Goal: Task Accomplishment & Management: Manage account settings

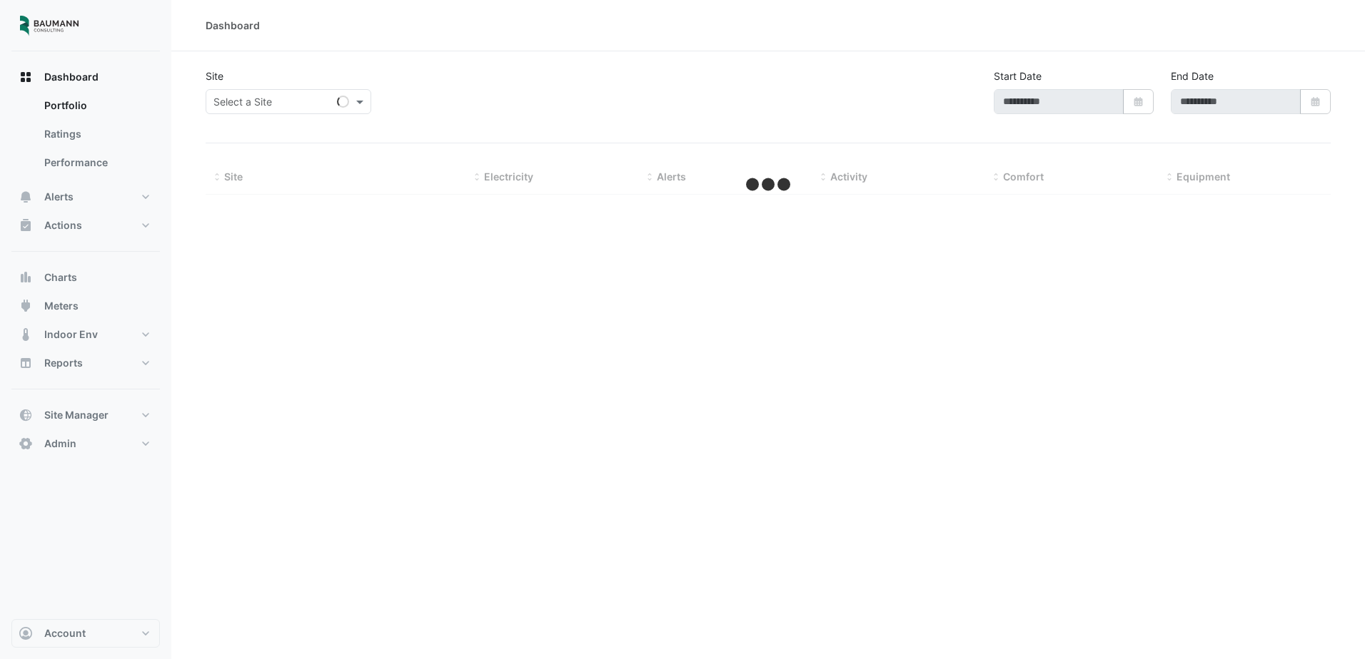
type input "**********"
select select "***"
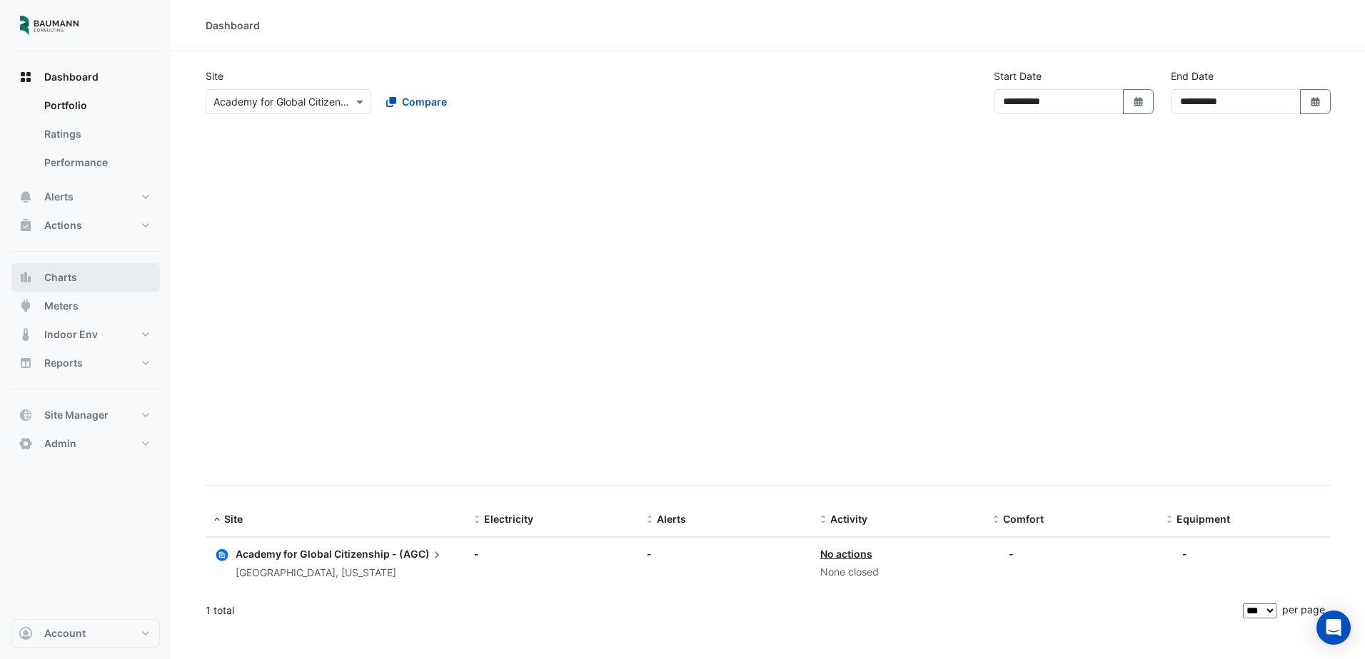
click at [68, 280] on span "Charts" at bounding box center [60, 277] width 33 height 14
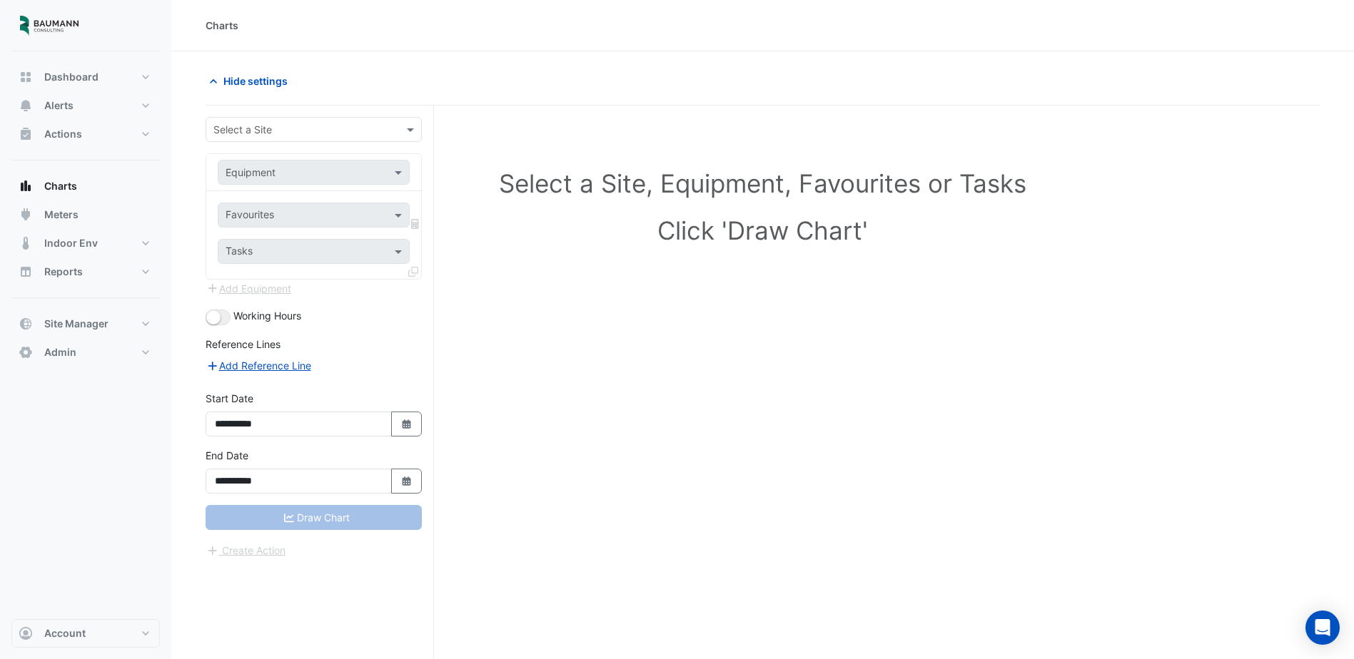
click at [307, 123] on input "text" at bounding box center [299, 130] width 172 height 15
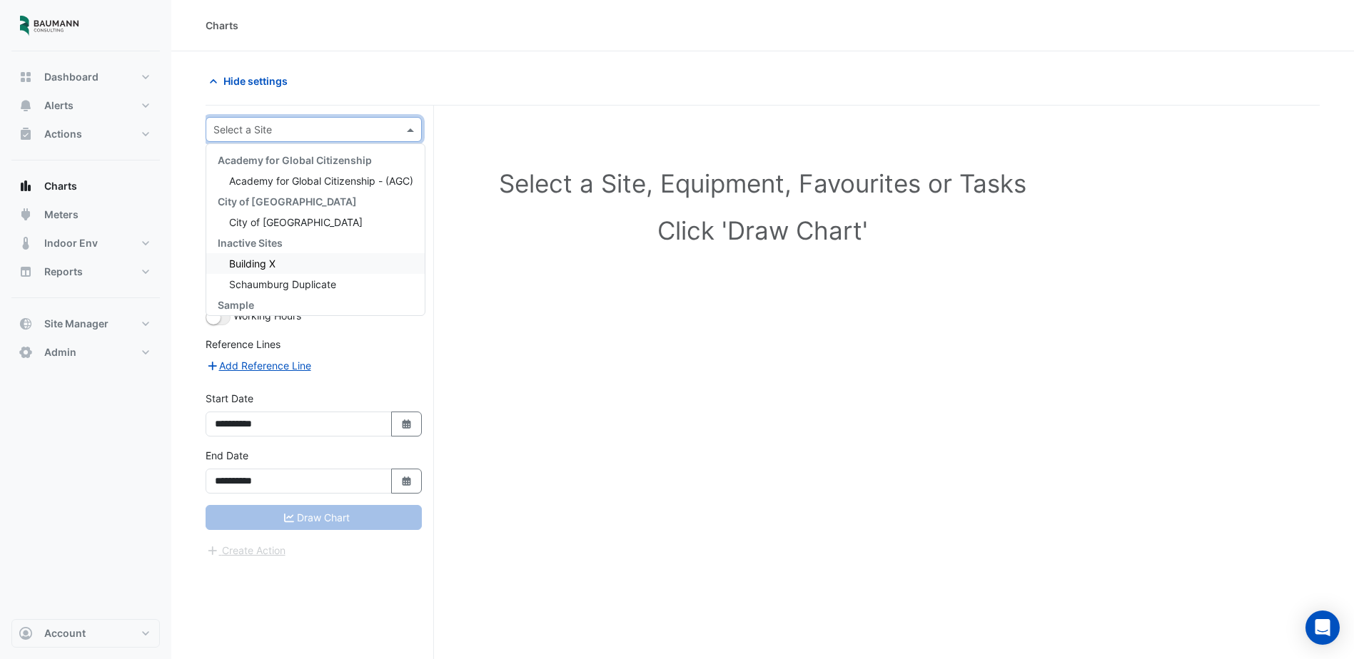
scroll to position [130, 0]
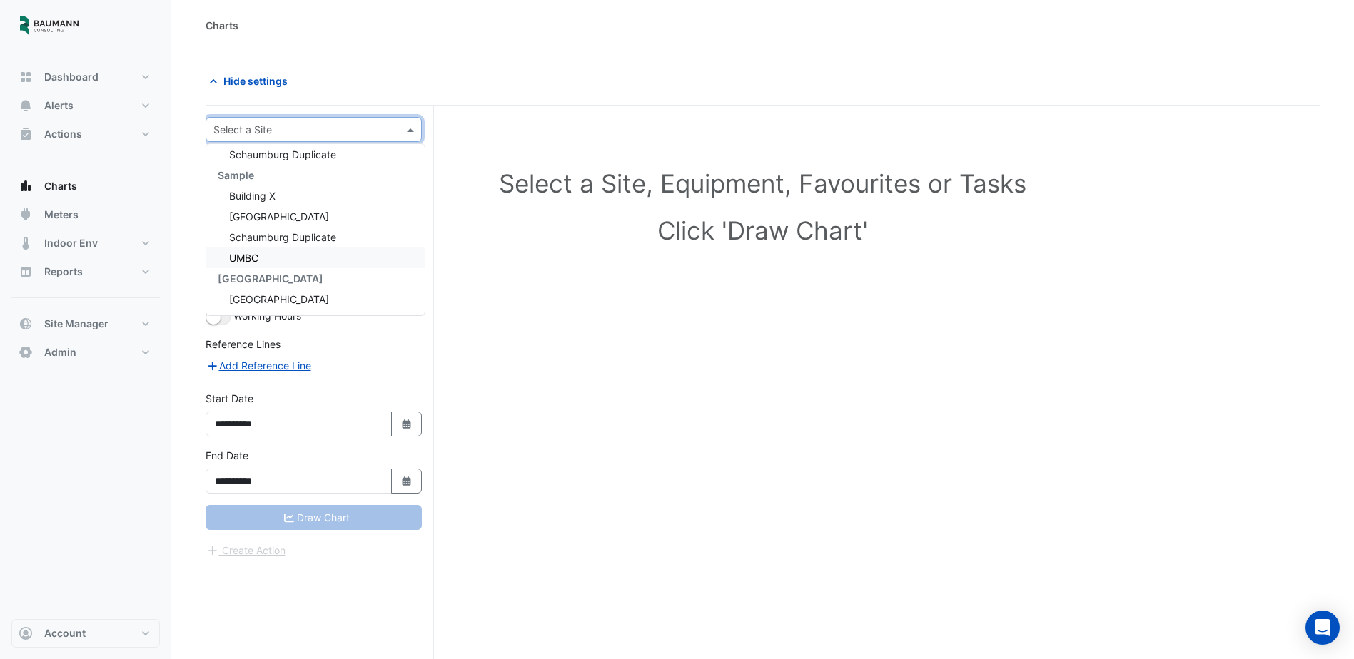
click at [285, 256] on div "UMBC" at bounding box center [315, 258] width 218 height 21
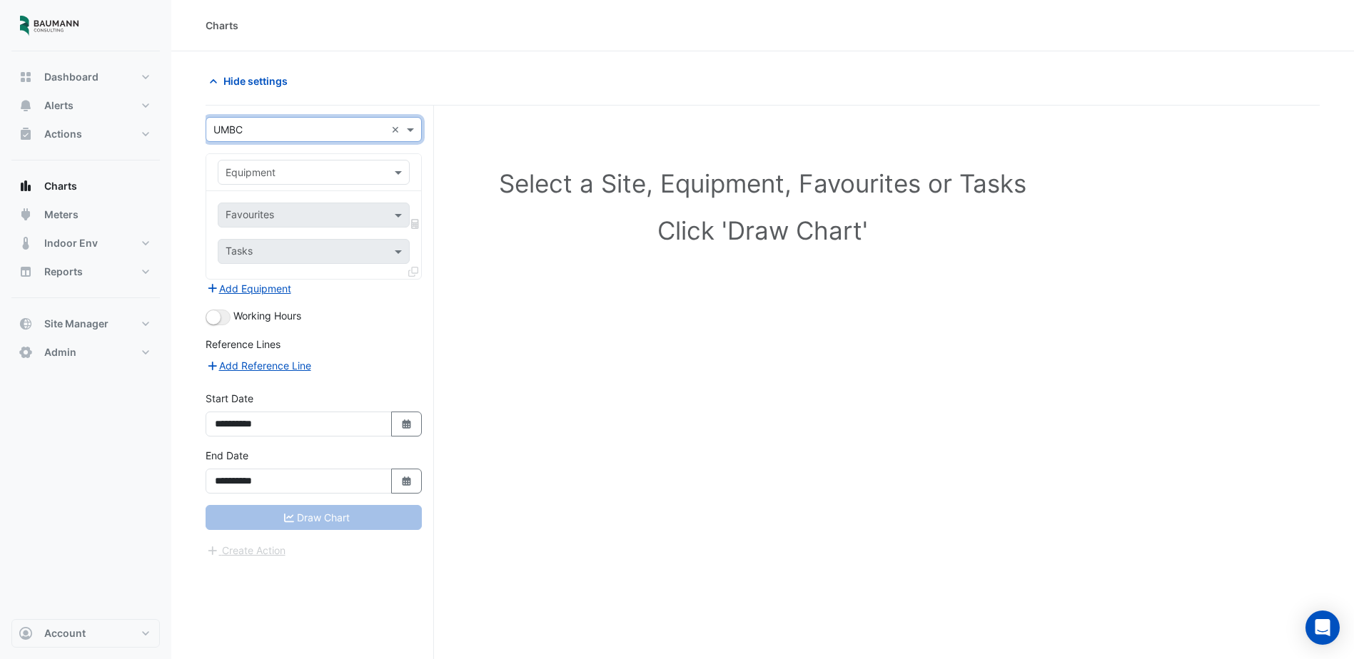
click at [327, 179] on div "Equipment" at bounding box center [301, 172] width 167 height 15
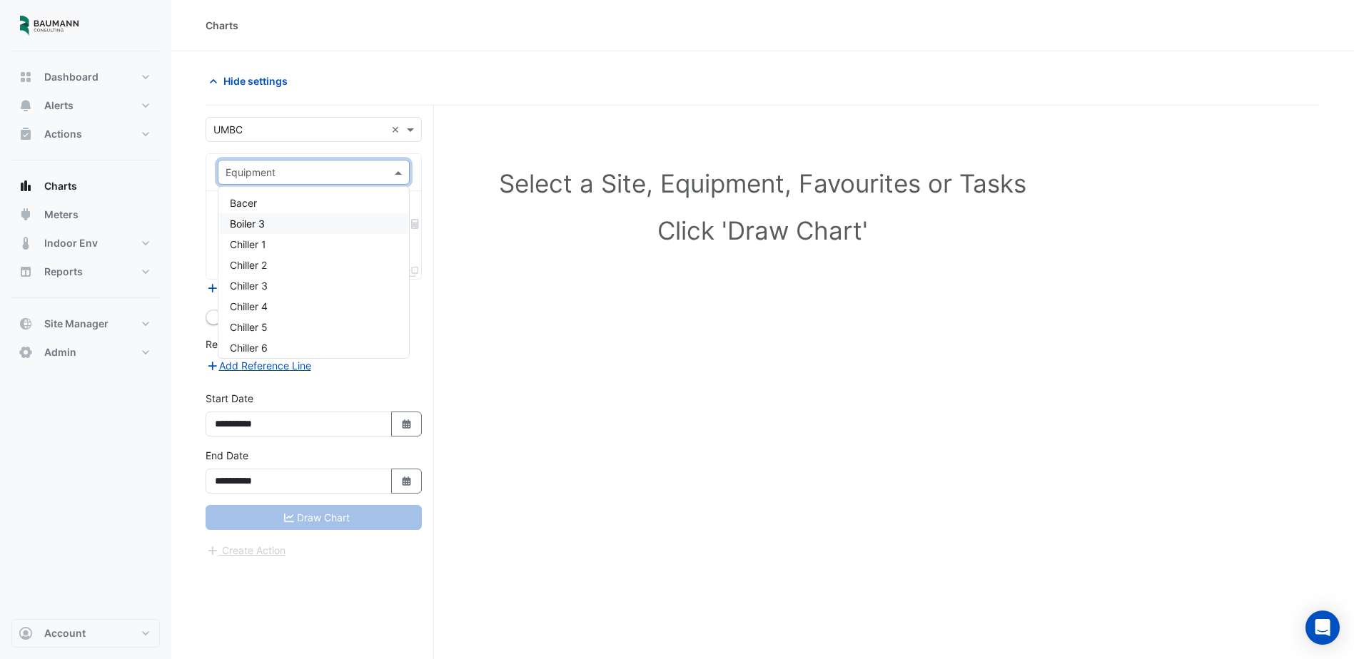
click at [294, 227] on div "Boiler 3" at bounding box center [313, 223] width 191 height 21
click at [263, 221] on input "text" at bounding box center [298, 216] width 144 height 15
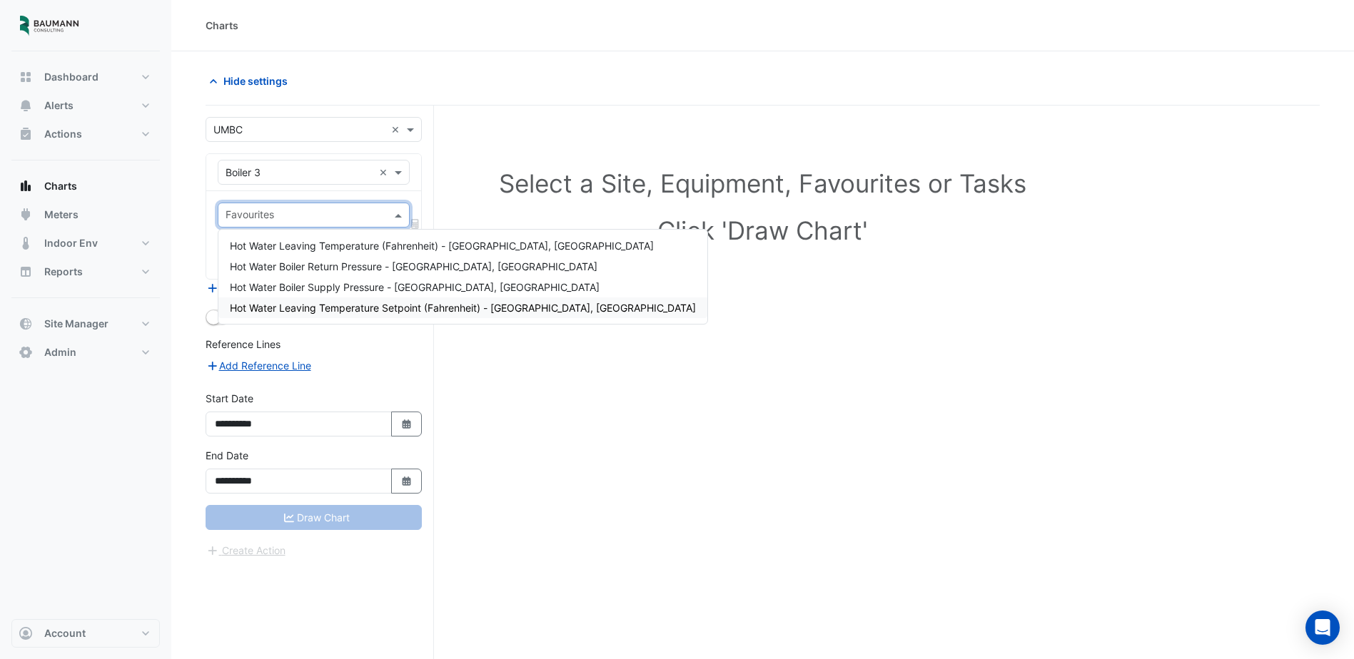
click at [734, 325] on div "Select a Site, Equipment, Favourites or Tasks Click 'Draw Chart'" at bounding box center [763, 410] width 1114 height 608
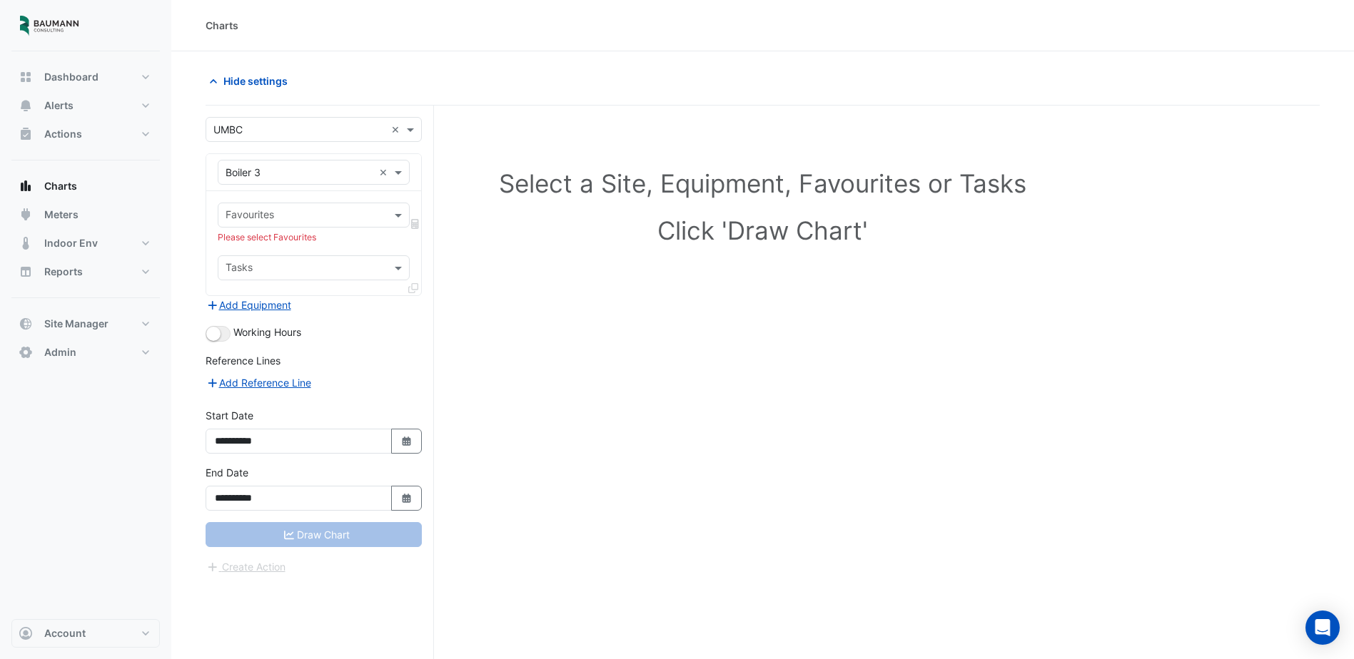
click at [295, 217] on input "text" at bounding box center [306, 216] width 160 height 15
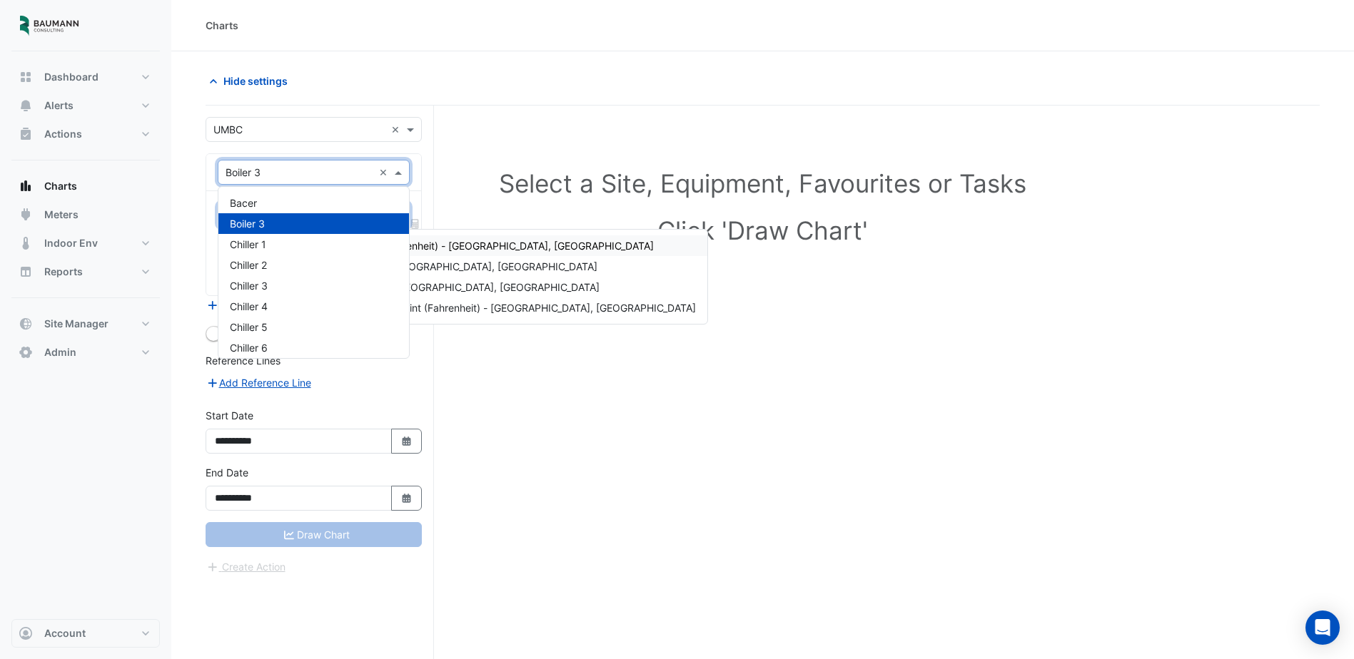
click at [330, 178] on input "text" at bounding box center [300, 173] width 148 height 15
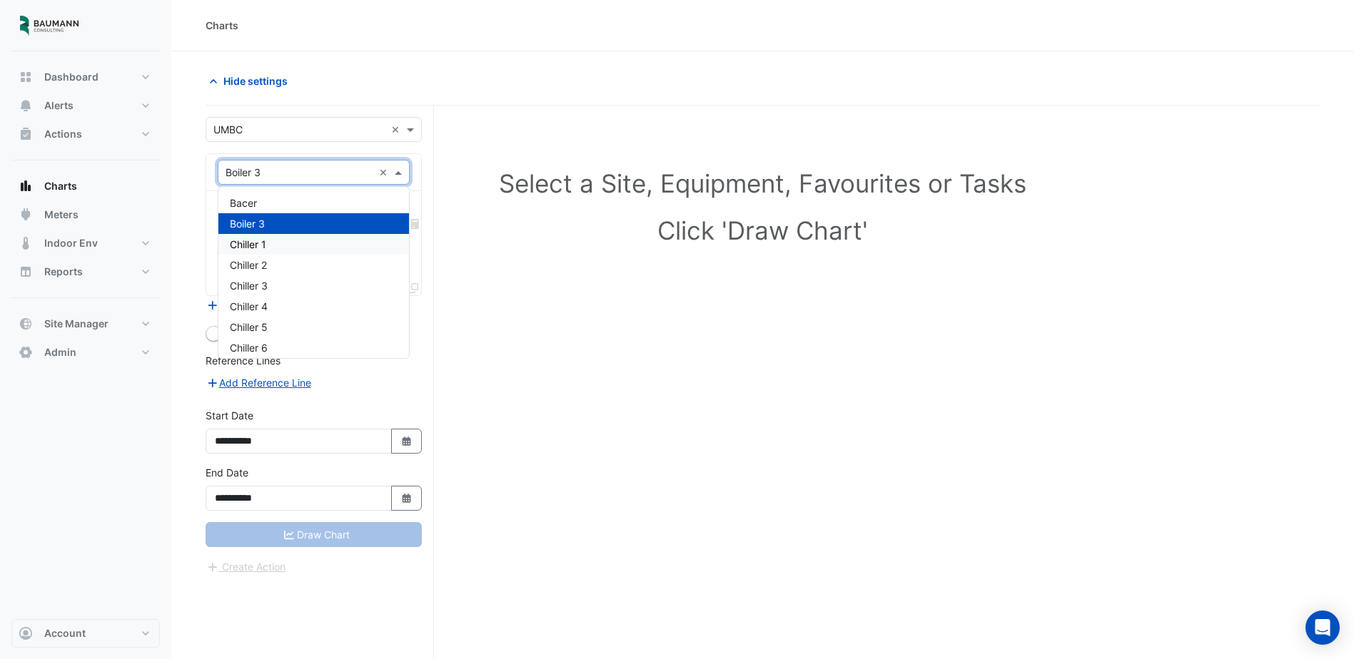
click at [318, 245] on div "Chiller 1" at bounding box center [313, 244] width 191 height 21
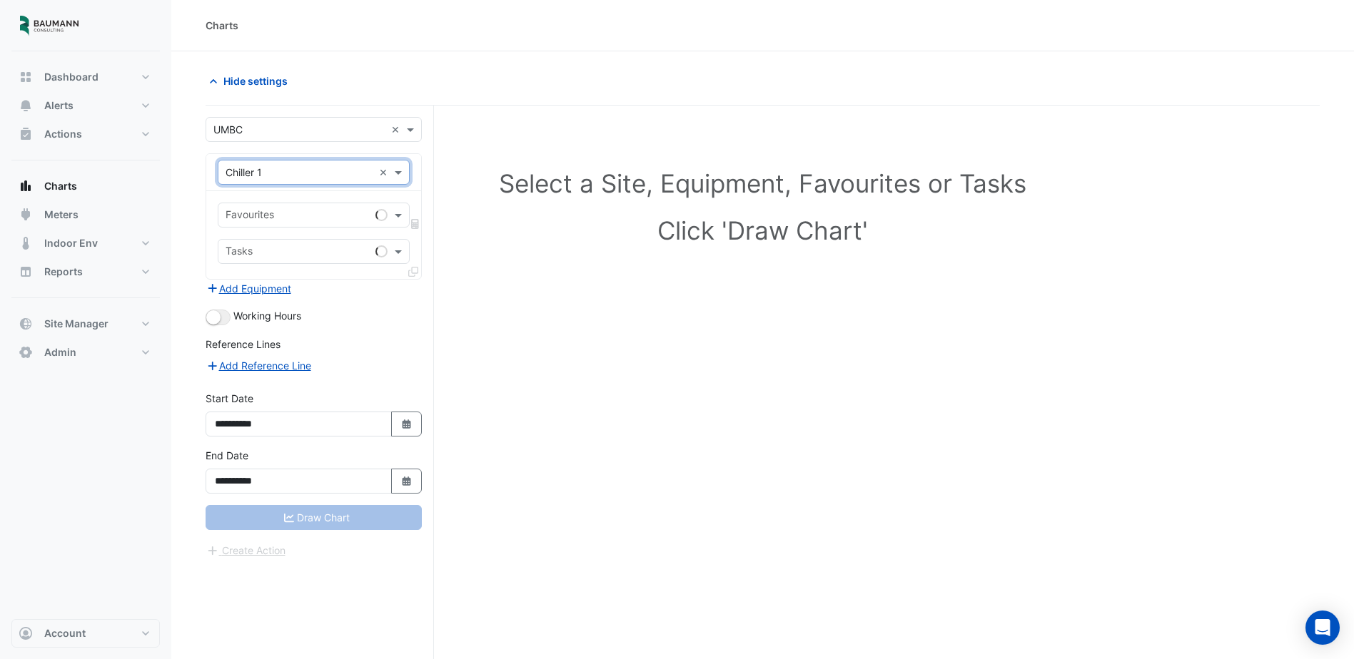
click at [316, 216] on input "text" at bounding box center [298, 216] width 144 height 15
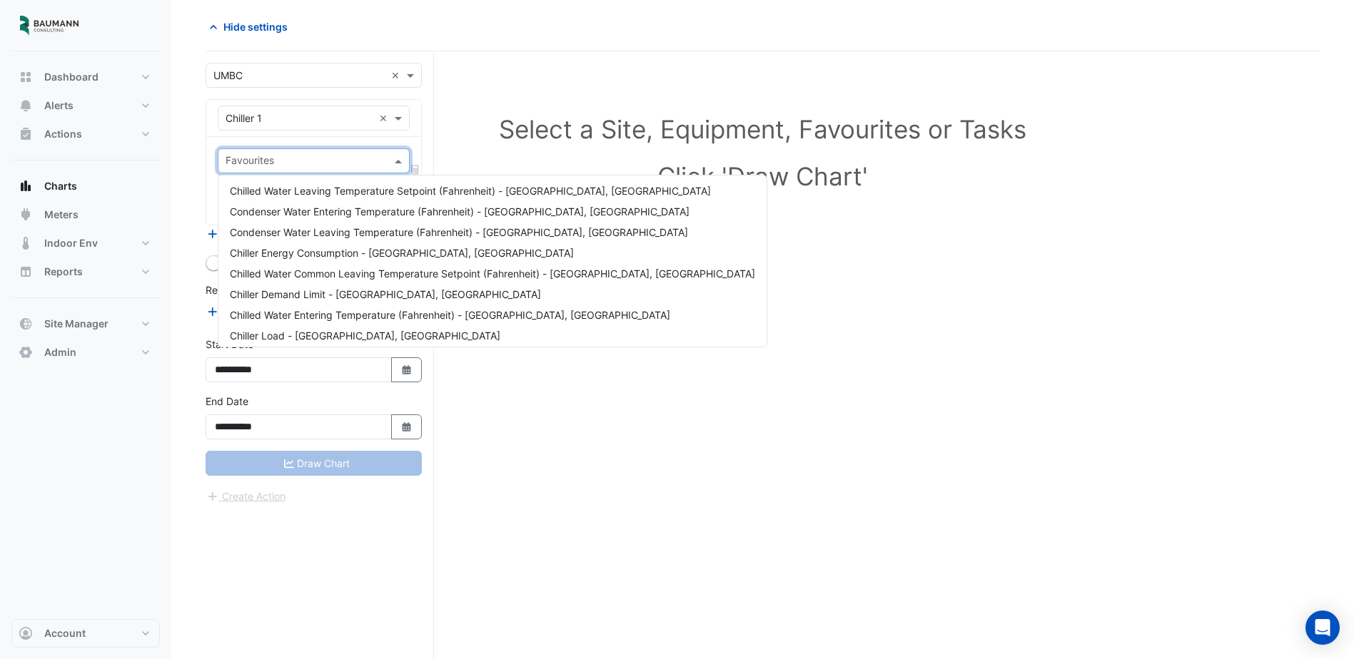
scroll to position [0, 0]
click at [377, 257] on span "Chiller Energy Consumption - [GEOGRAPHIC_DATA], [GEOGRAPHIC_DATA]" at bounding box center [402, 254] width 344 height 12
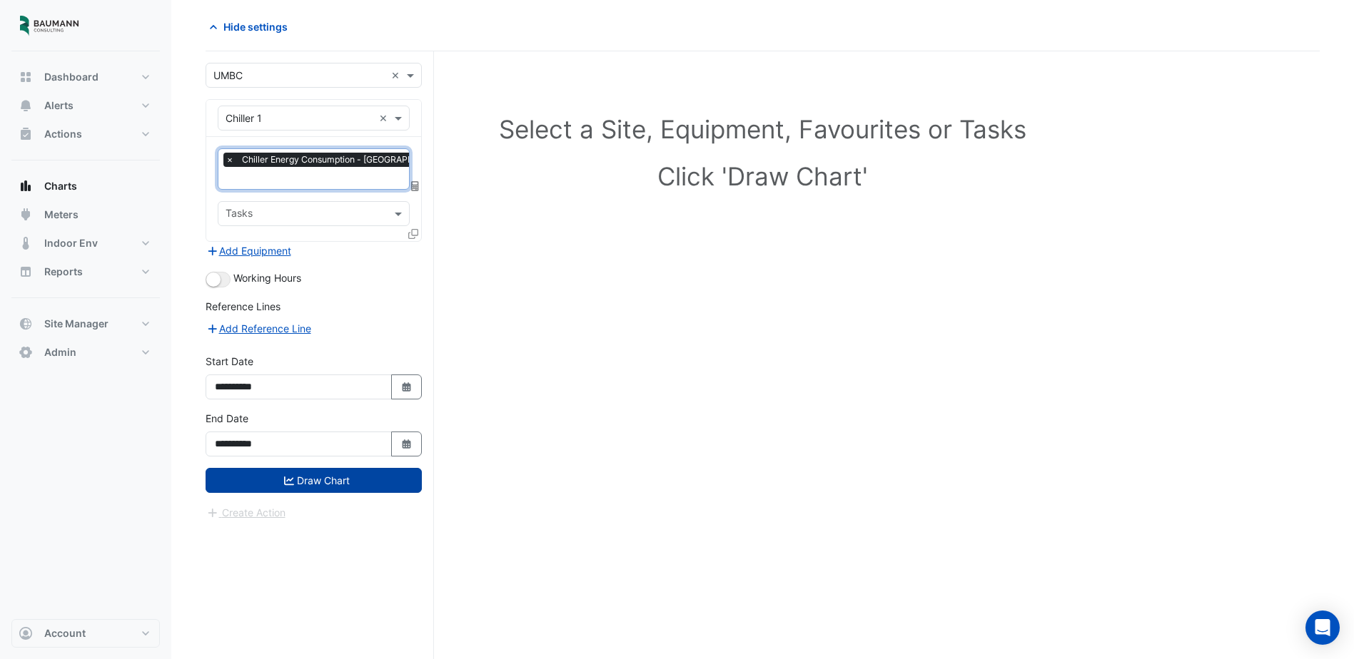
click at [330, 481] on button "Draw Chart" at bounding box center [314, 480] width 216 height 25
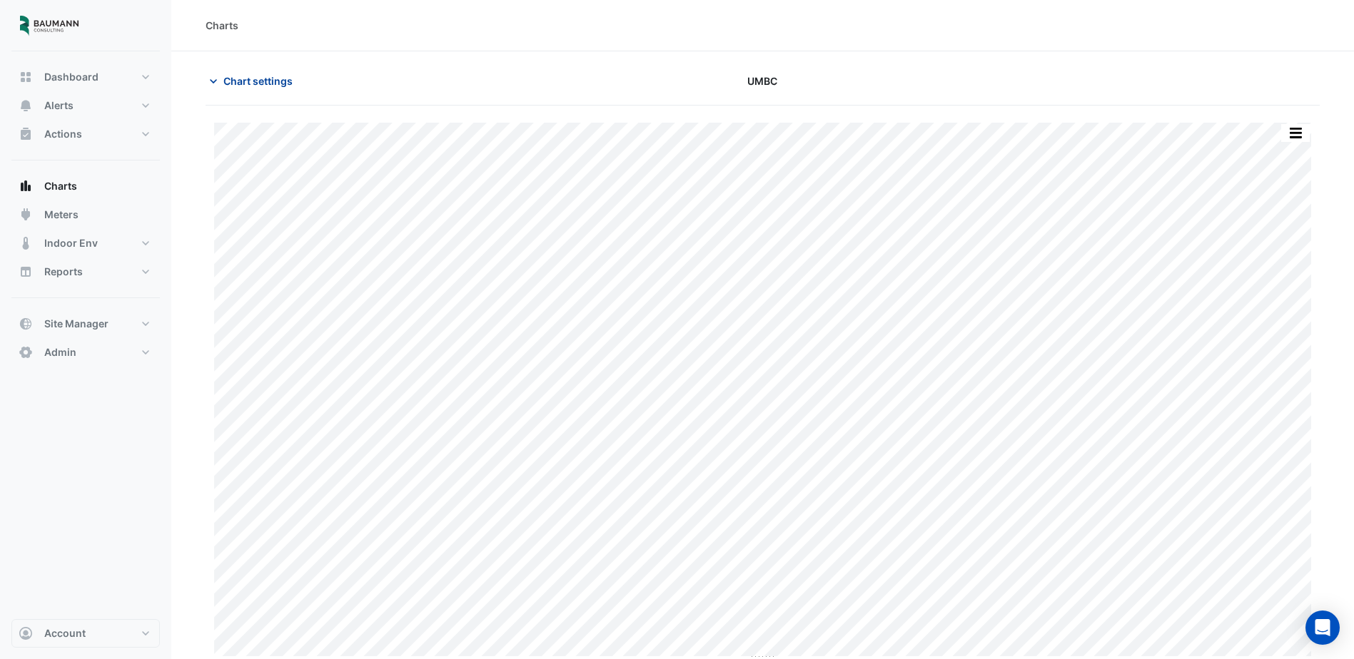
click at [225, 86] on span "Chart settings" at bounding box center [257, 81] width 69 height 15
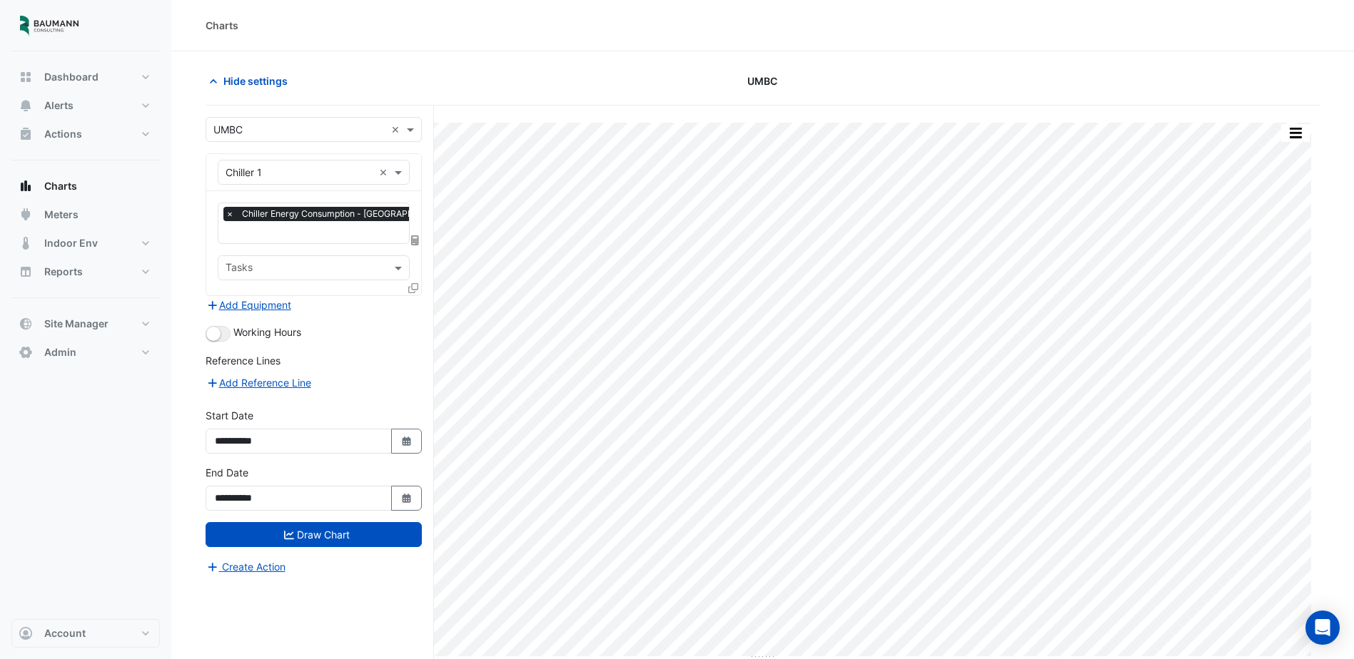
click at [340, 183] on div "× Chiller 1 ×" at bounding box center [314, 172] width 192 height 25
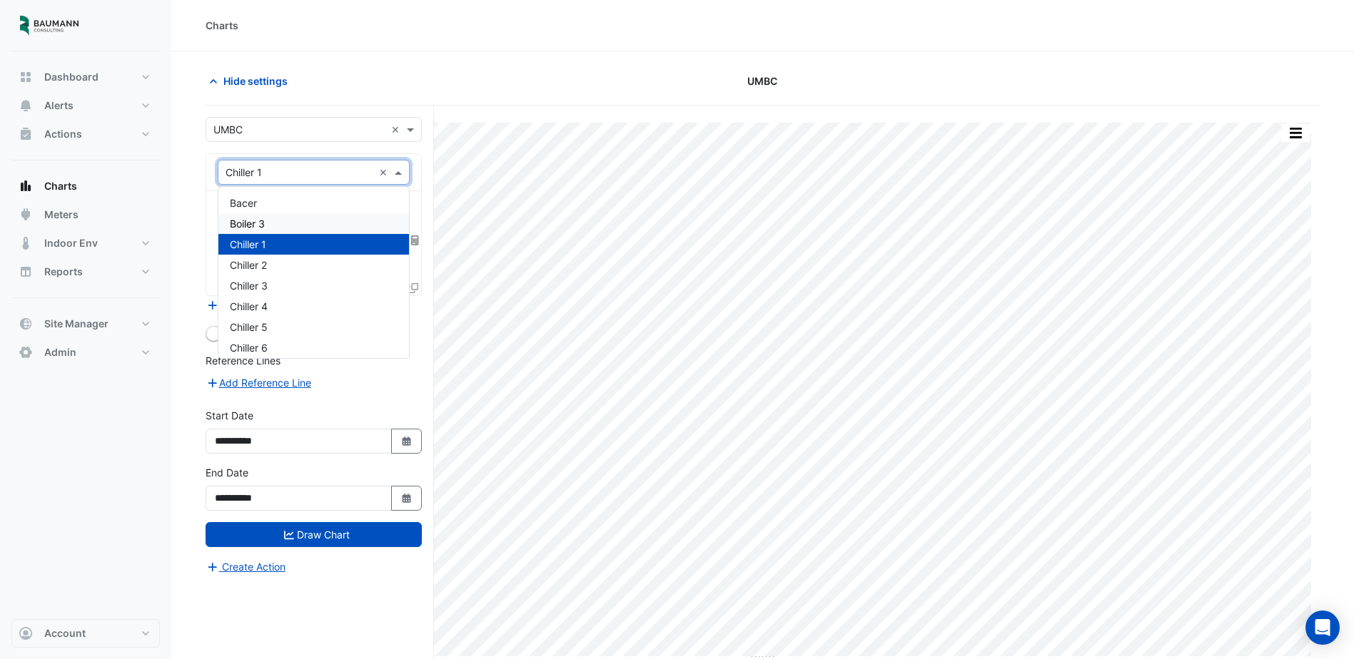
click at [321, 231] on div "Boiler 3" at bounding box center [313, 223] width 191 height 21
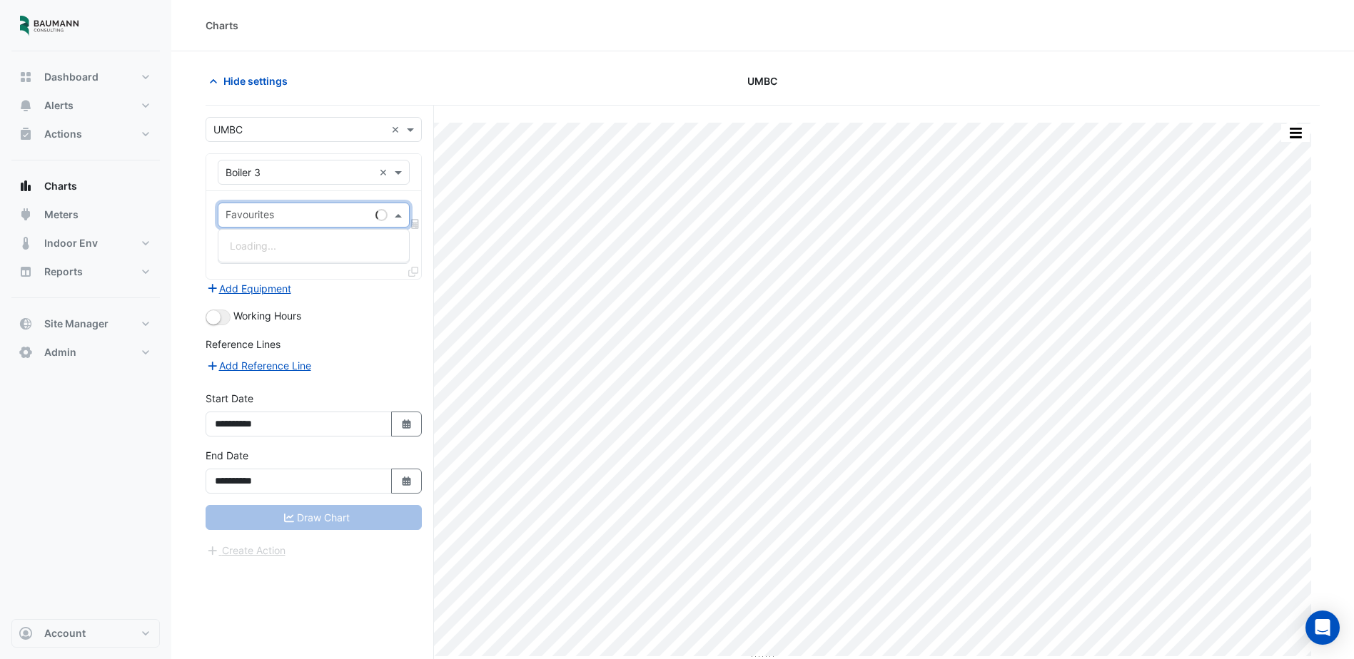
click at [326, 213] on input "text" at bounding box center [298, 216] width 144 height 15
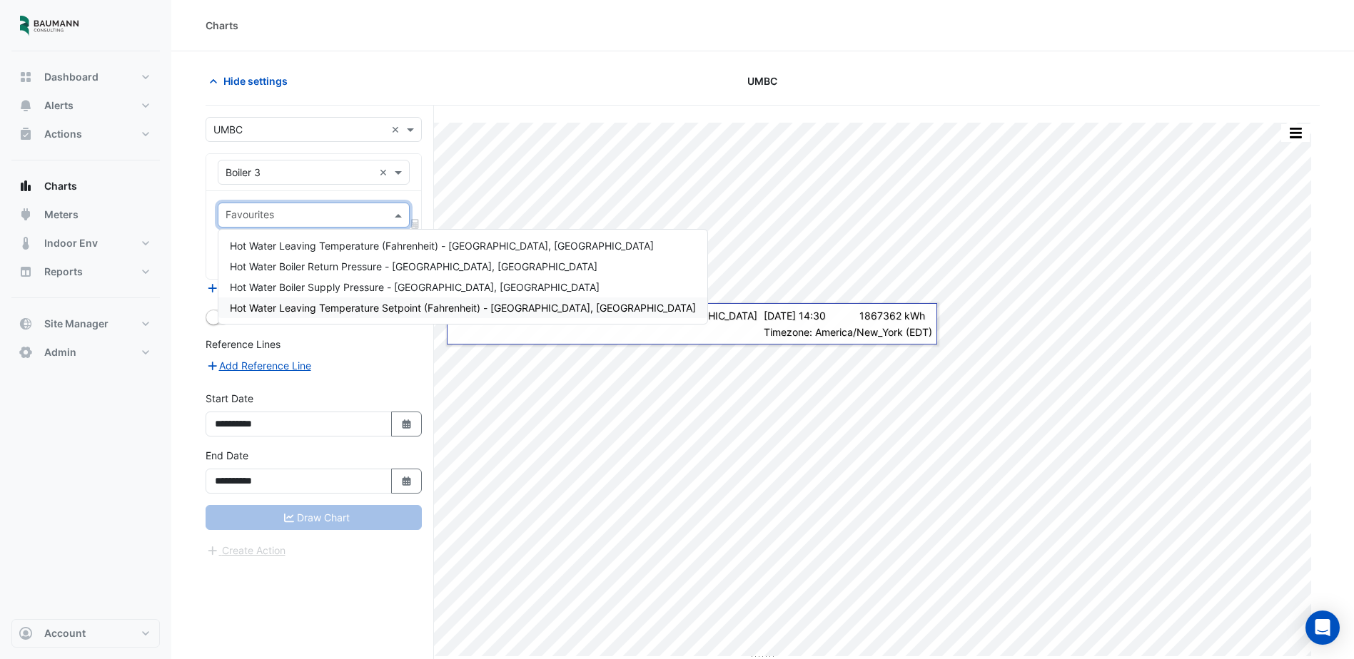
click at [420, 348] on div "Reference Lines" at bounding box center [314, 347] width 216 height 21
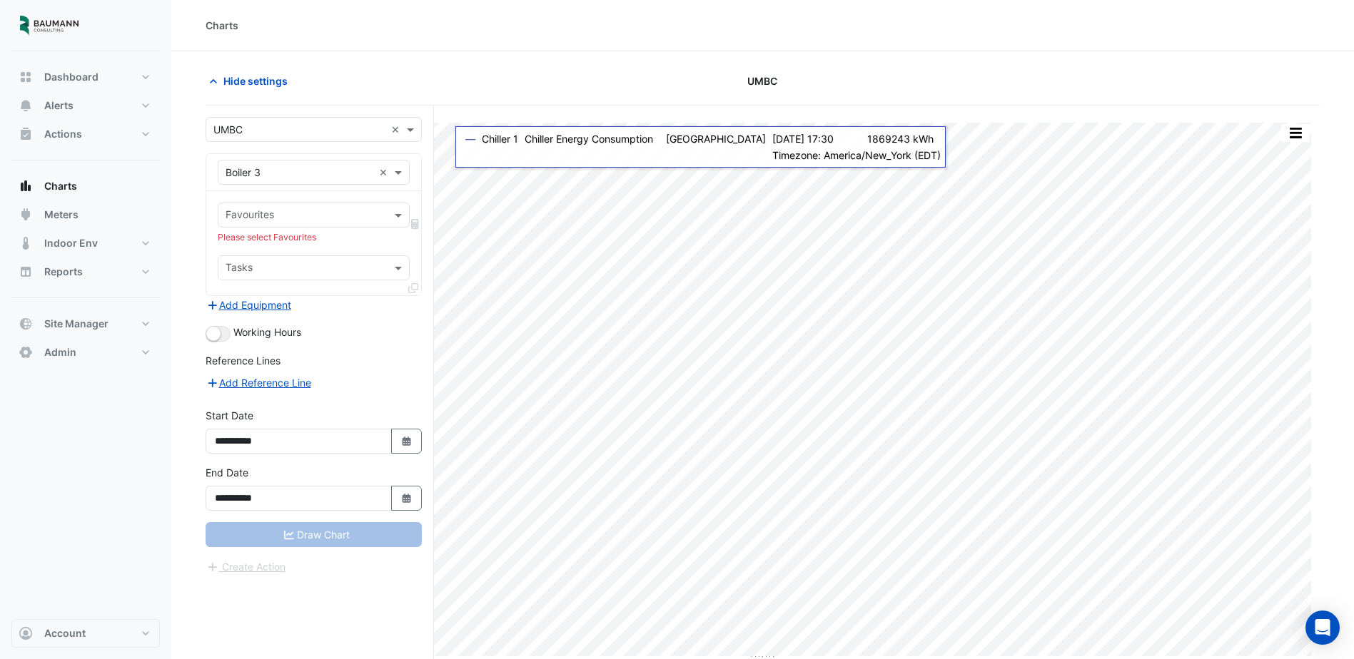
click at [332, 134] on input "text" at bounding box center [299, 130] width 172 height 15
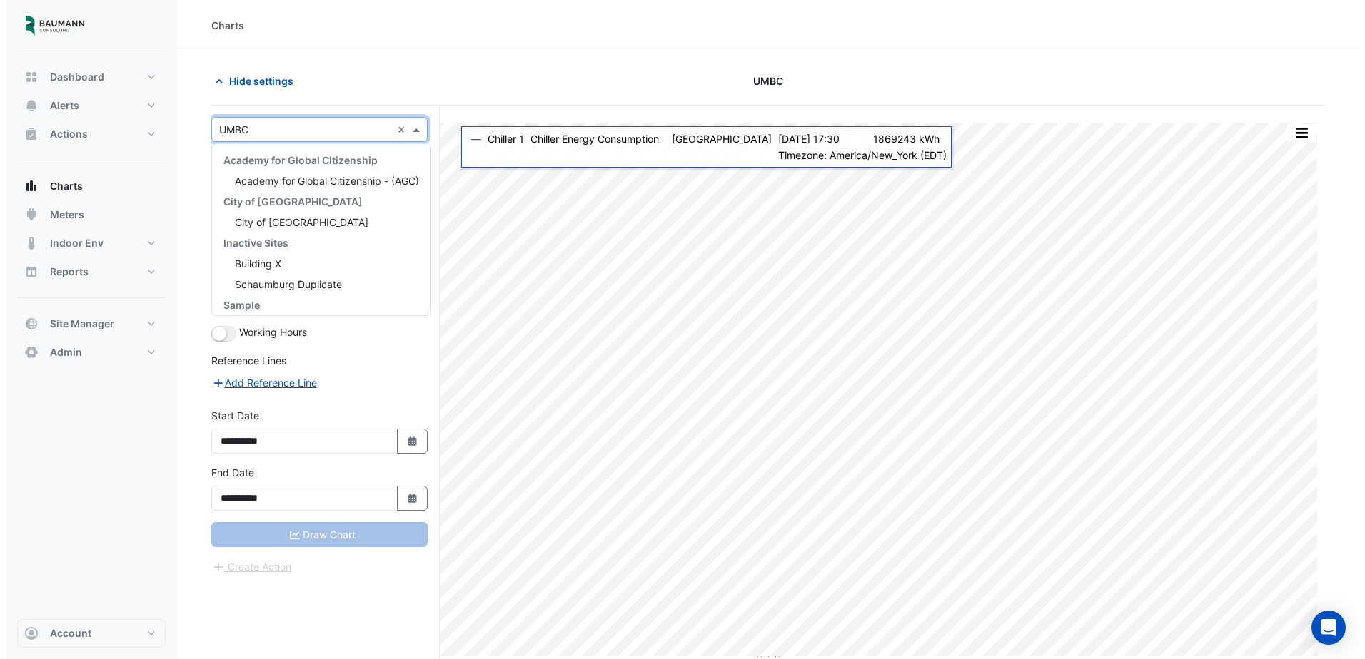
scroll to position [130, 0]
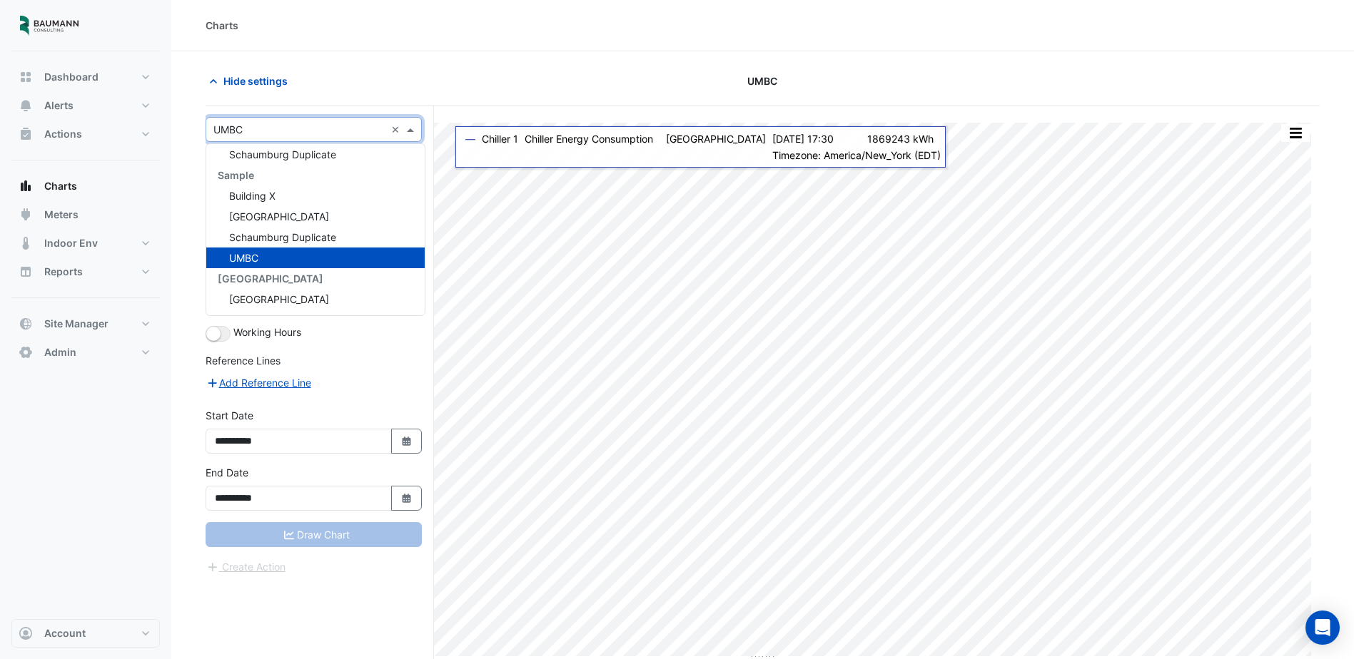
click at [332, 134] on input "text" at bounding box center [299, 130] width 172 height 15
click at [79, 324] on span "Site Manager" at bounding box center [76, 324] width 64 height 14
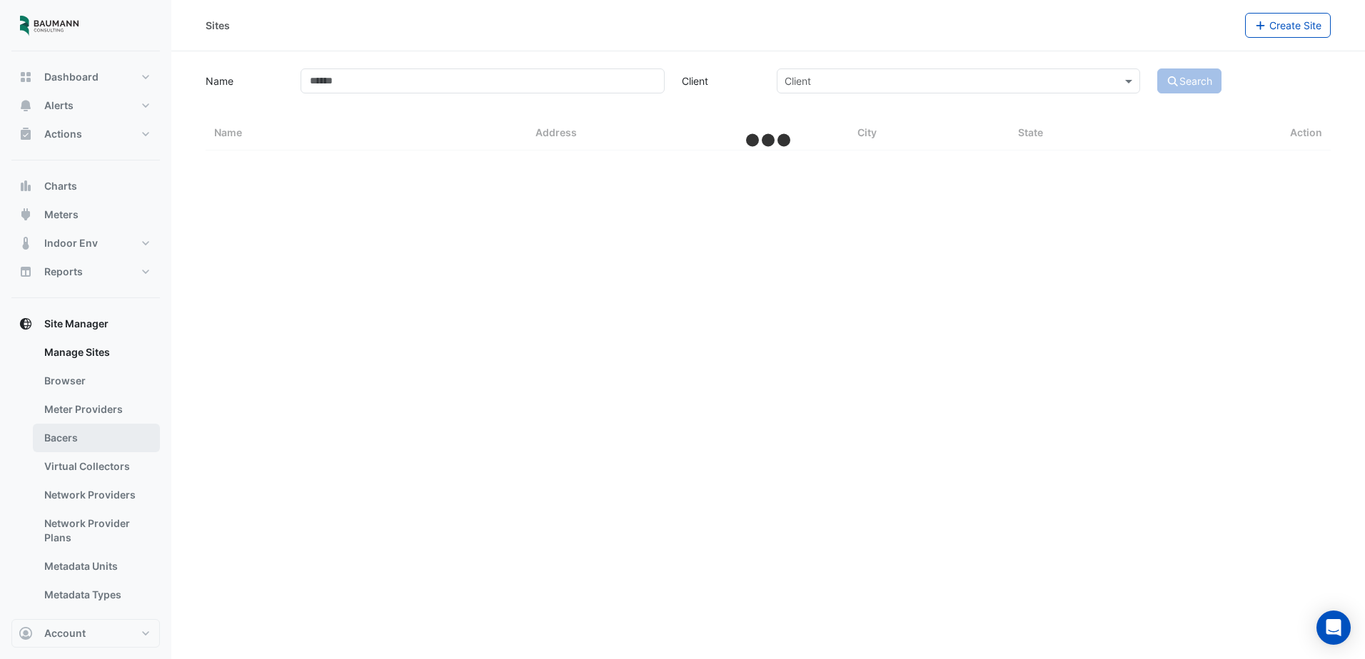
click at [107, 446] on link "Bacers" at bounding box center [96, 438] width 127 height 29
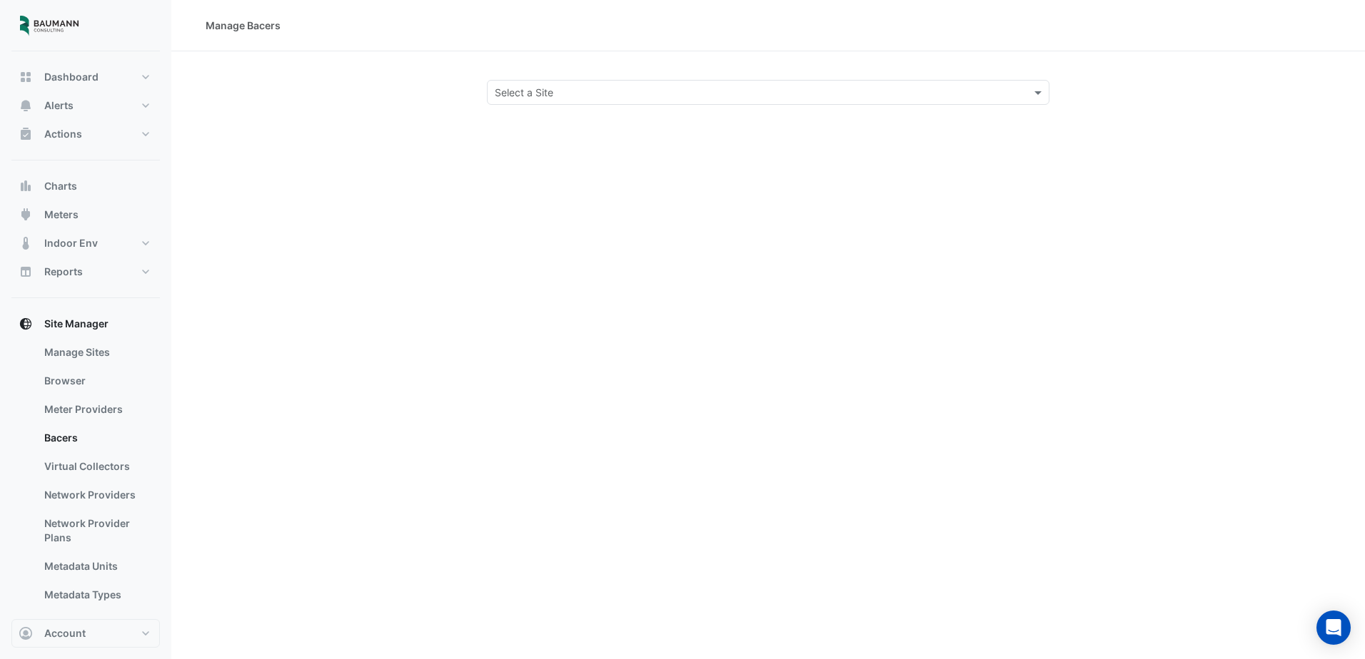
click at [647, 106] on div "Manage Bacers Select a Site" at bounding box center [767, 329] width 1193 height 659
click at [648, 98] on input "text" at bounding box center [754, 93] width 518 height 15
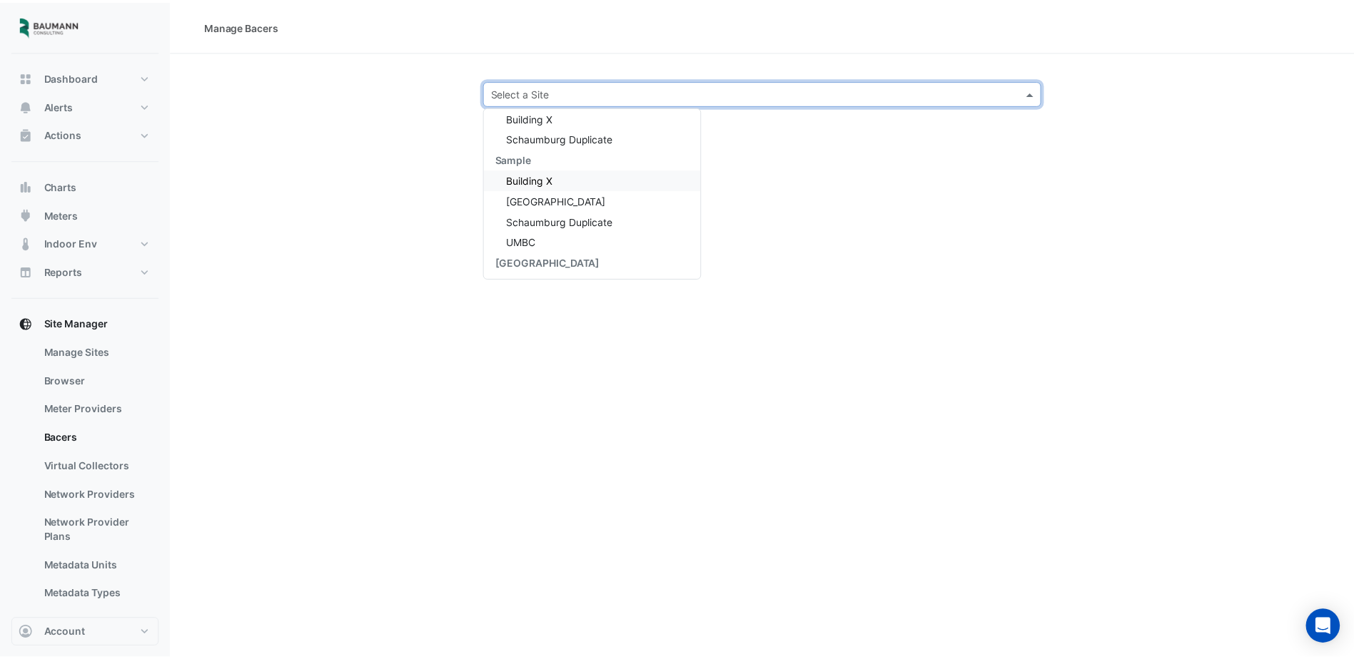
scroll to position [130, 0]
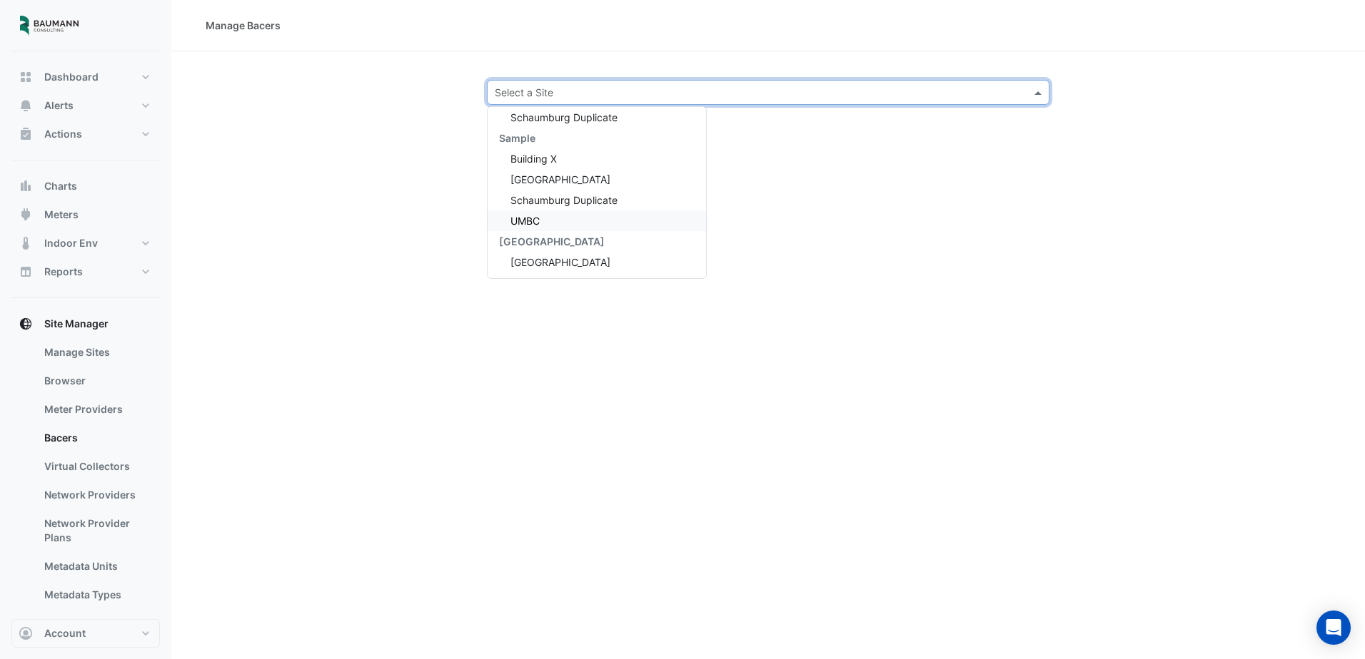
click at [551, 220] on div "UMBC" at bounding box center [596, 221] width 218 height 21
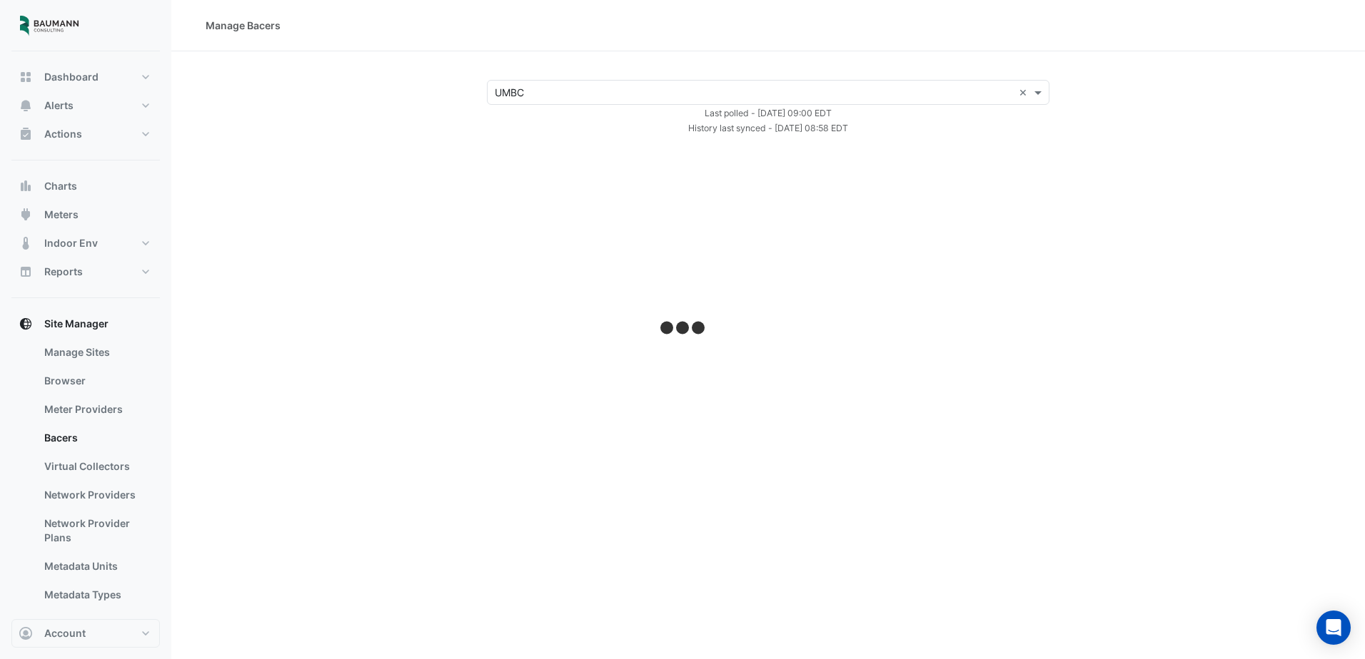
select select "***"
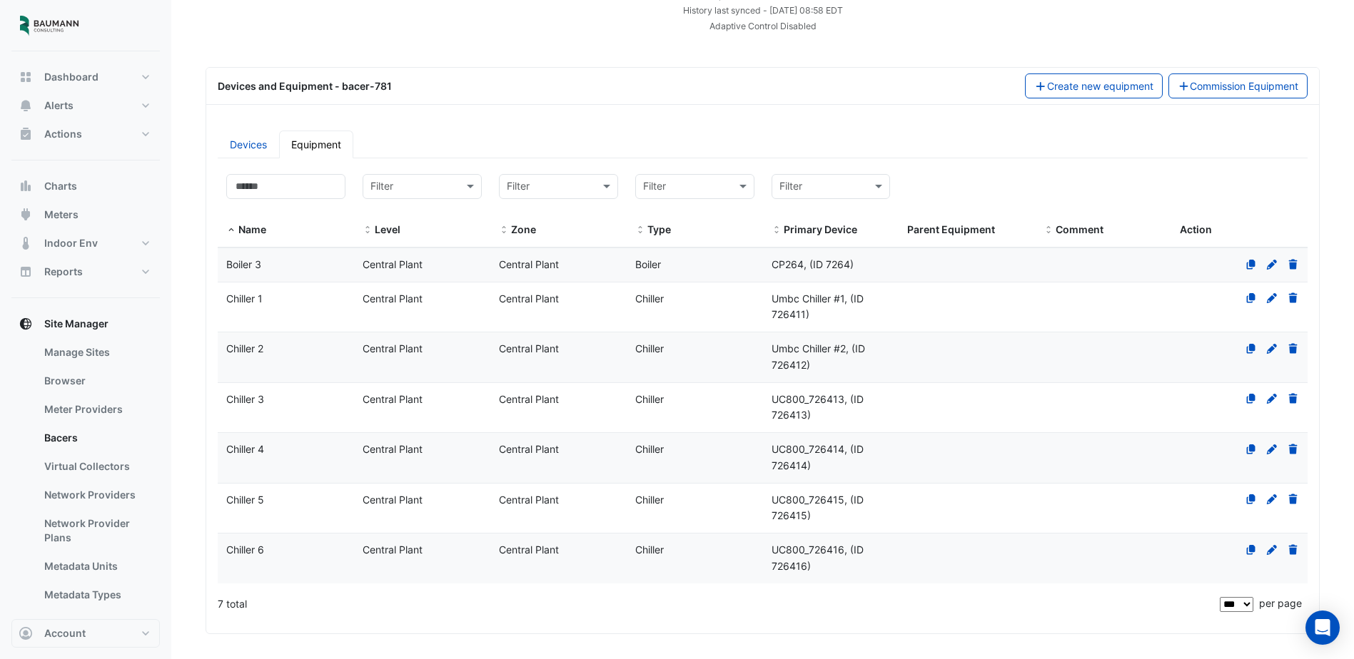
scroll to position [143, 0]
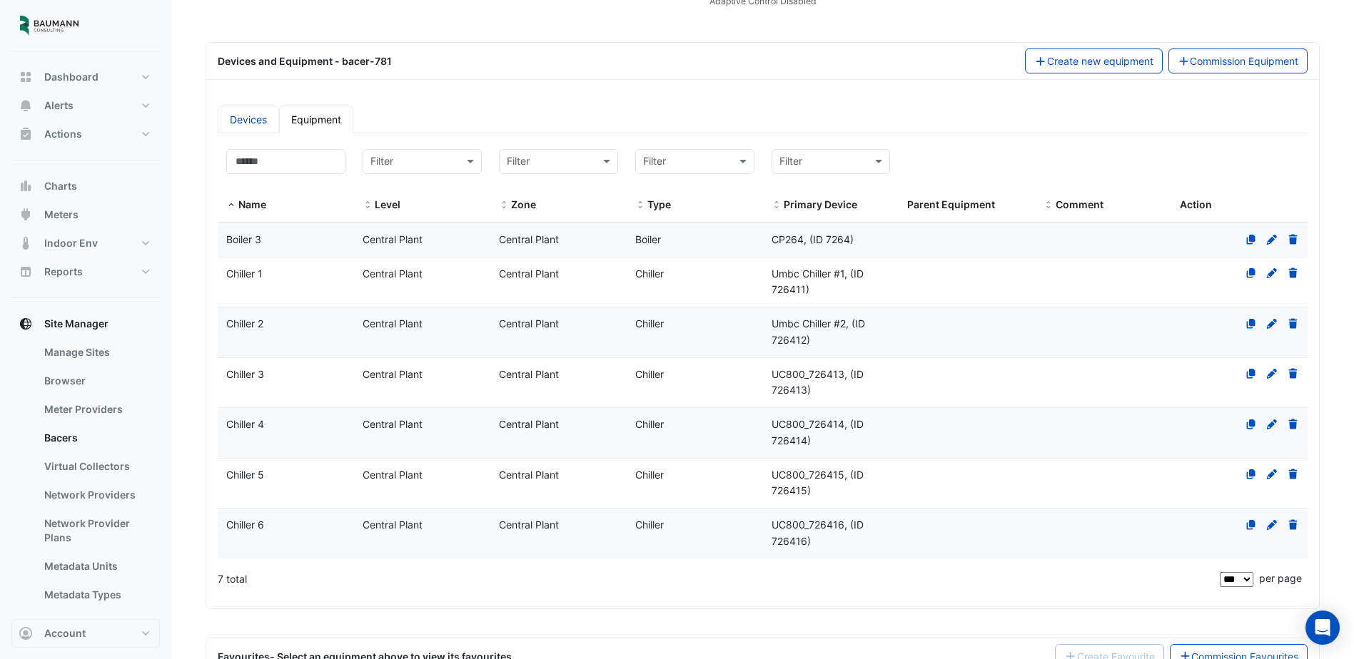
click at [248, 123] on link "Devices" at bounding box center [248, 120] width 61 height 28
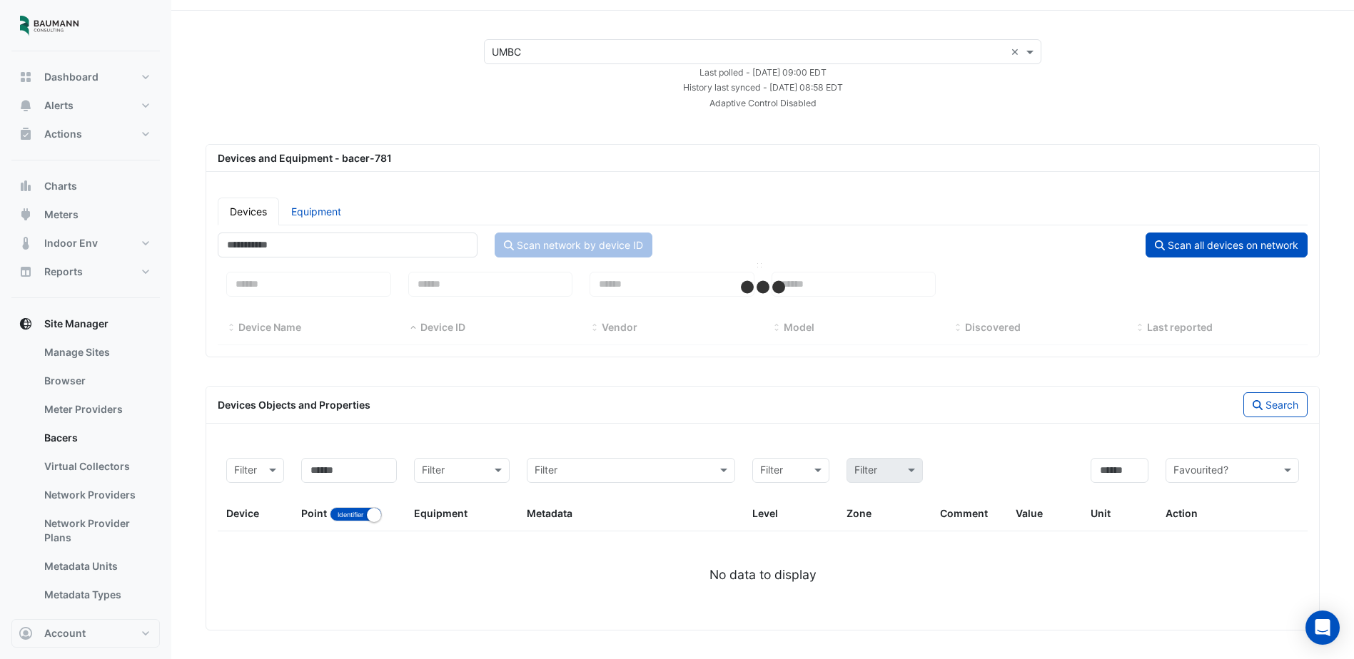
scroll to position [41, 0]
select select "***"
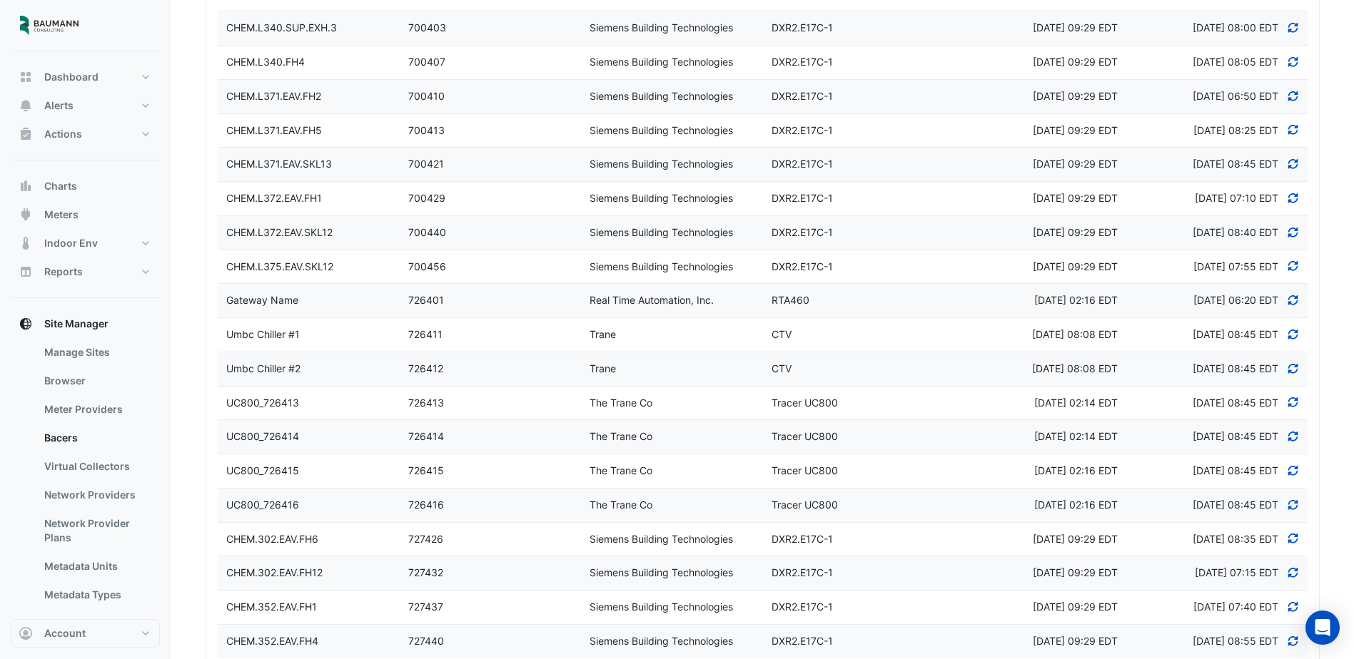
scroll to position [856, 0]
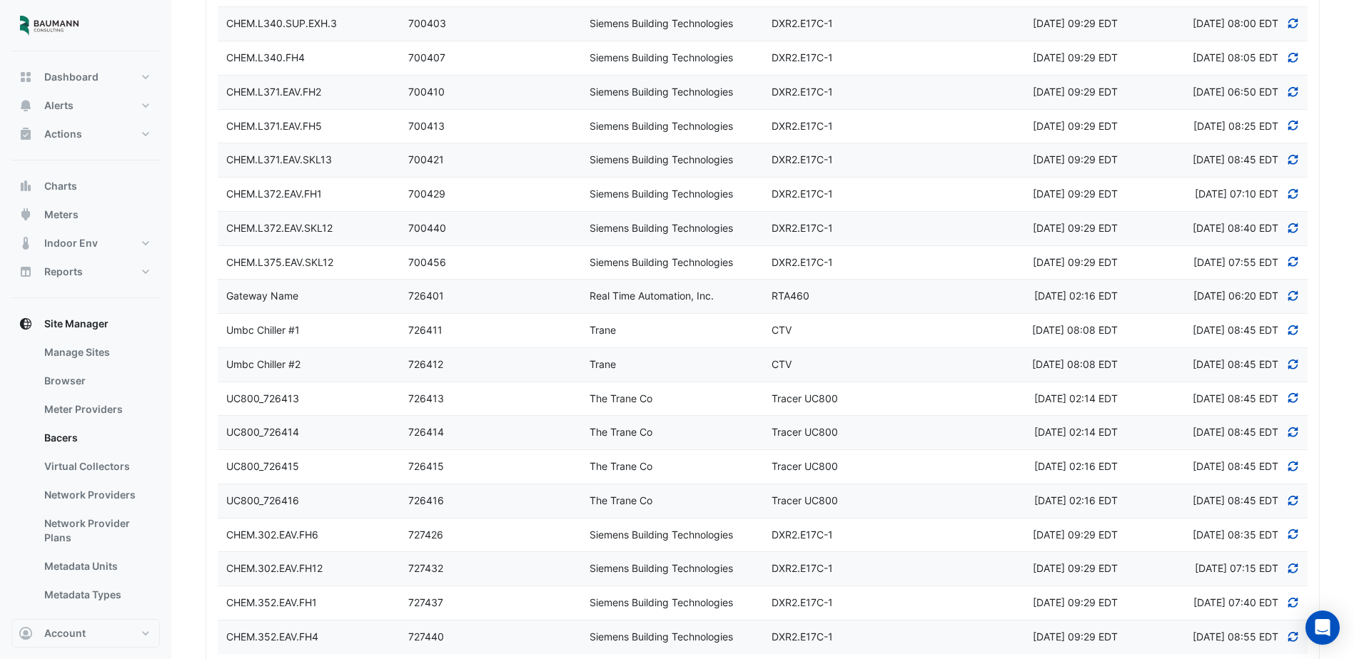
click at [528, 255] on div "700456" at bounding box center [491, 263] width 182 height 16
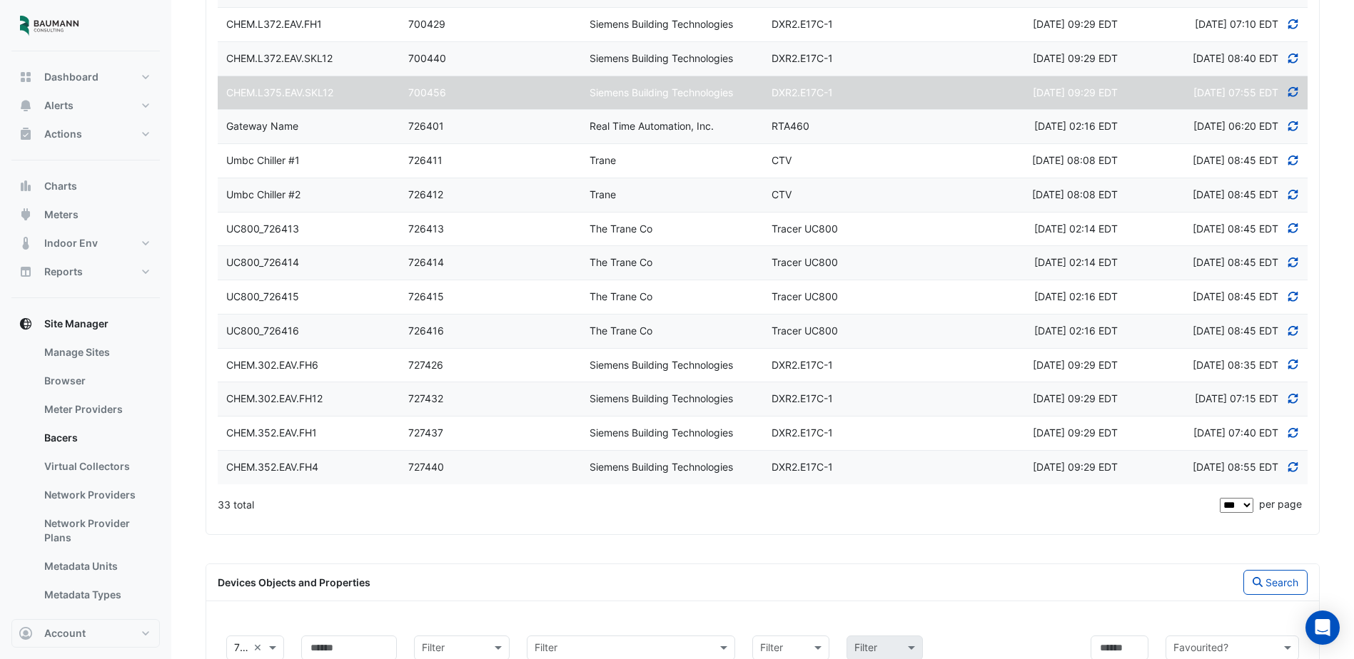
scroll to position [918, 0]
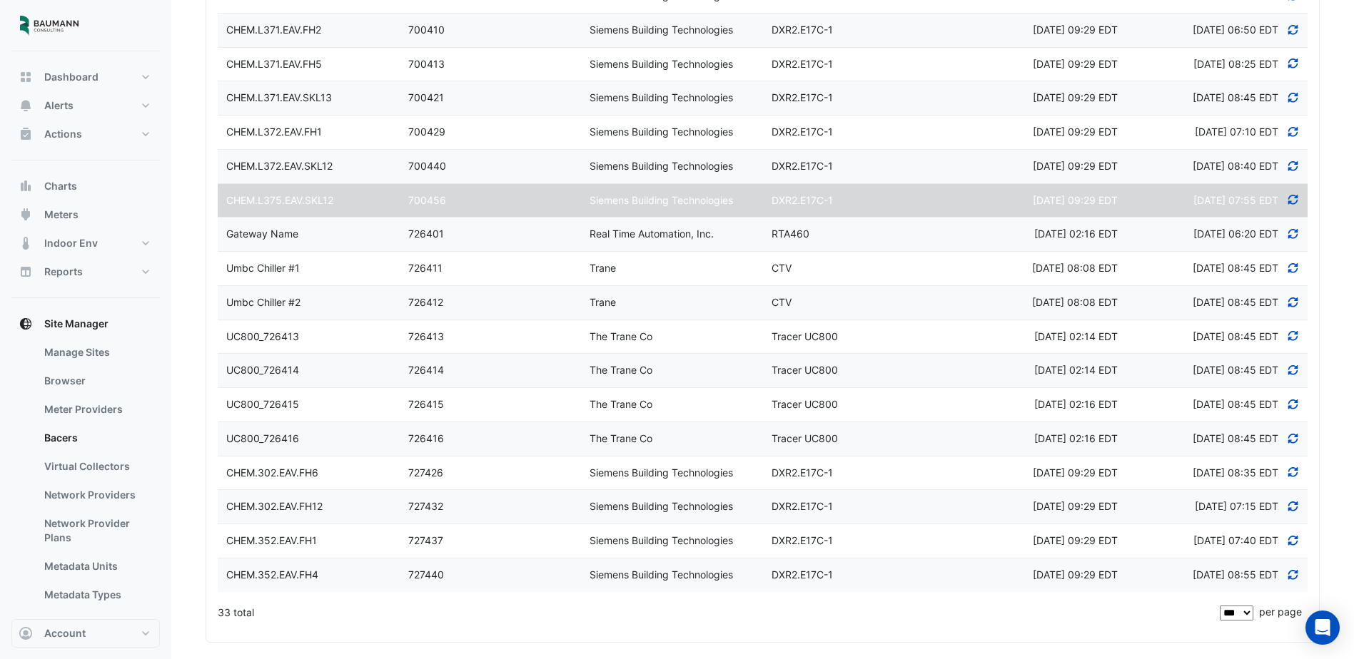
click at [501, 480] on div "727426" at bounding box center [491, 473] width 182 height 16
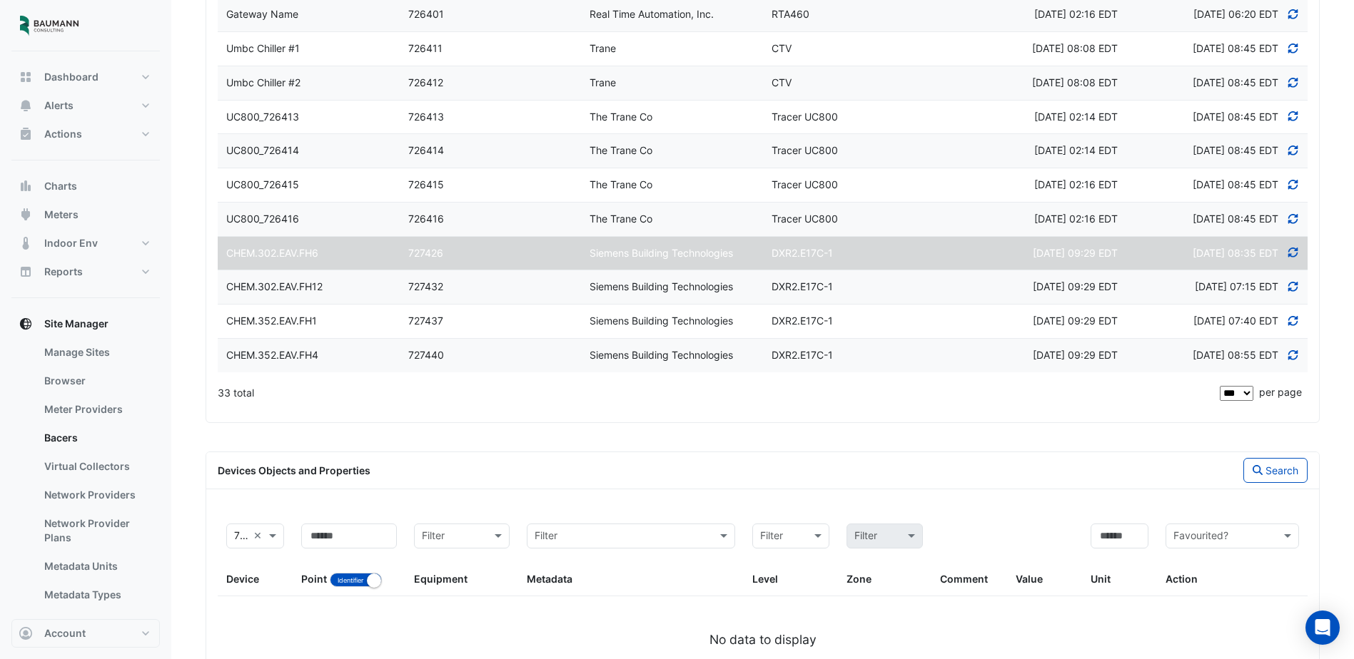
scroll to position [1061, 0]
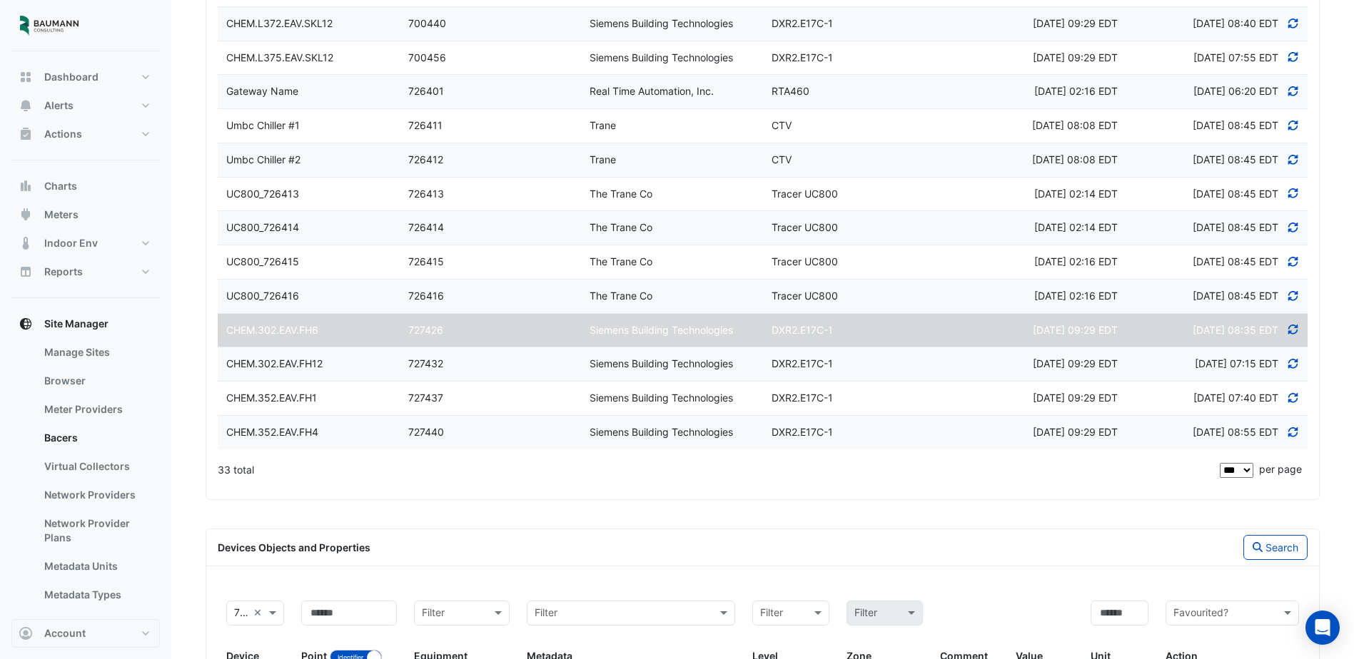
click at [499, 161] on div "726412" at bounding box center [491, 160] width 182 height 16
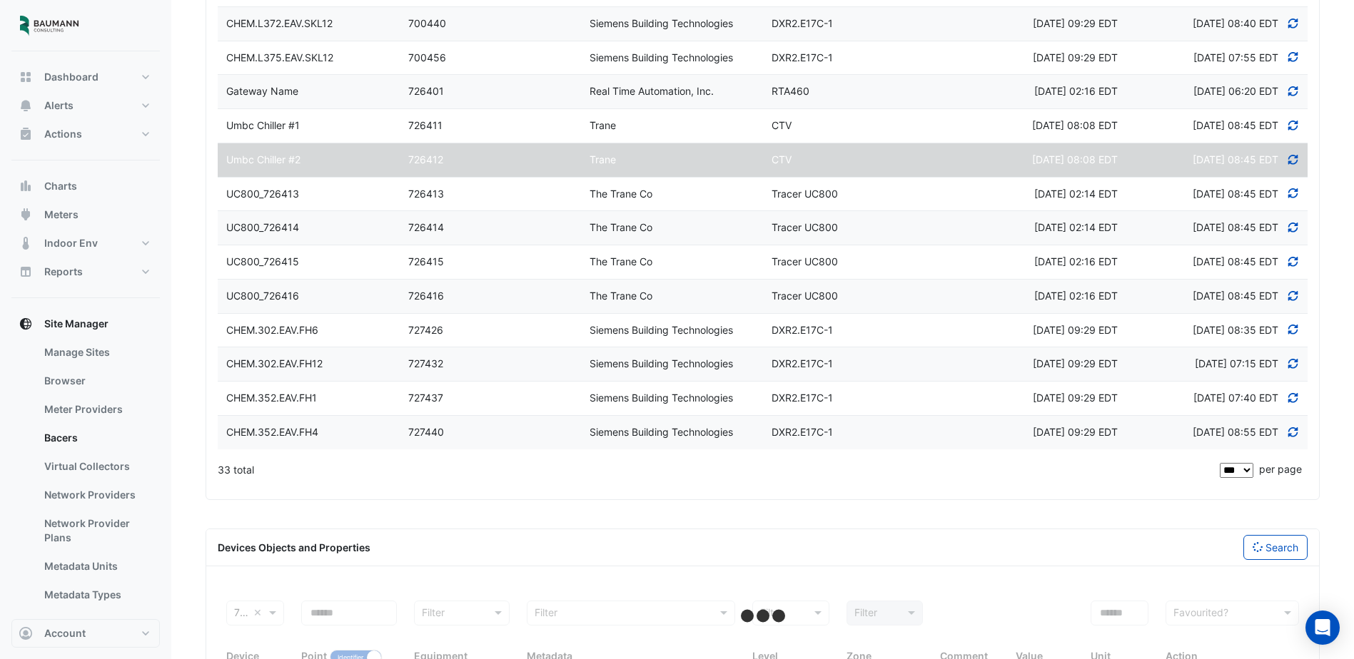
select select "***"
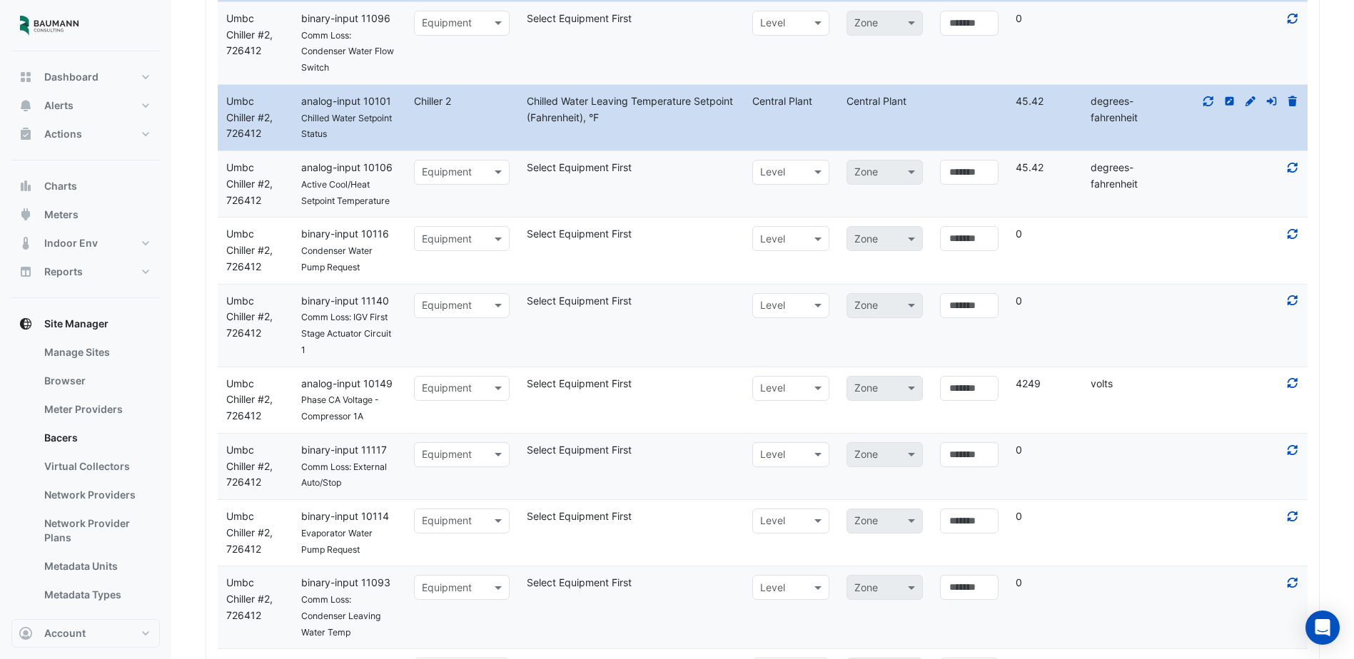
scroll to position [2115, 0]
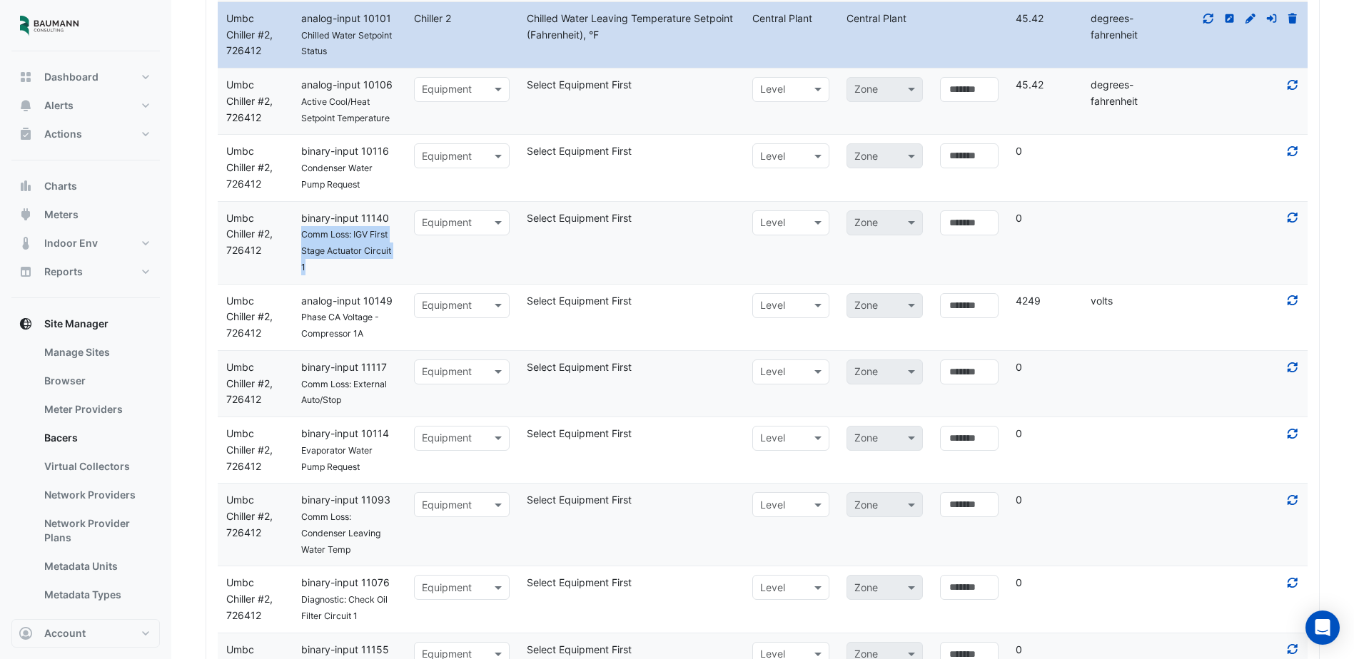
drag, startPoint x: 303, startPoint y: 238, endPoint x: 401, endPoint y: 265, distance: 102.2
click at [401, 265] on div "Comm Loss: IGV First Stage Actuator Circuit 1" at bounding box center [349, 250] width 113 height 49
drag, startPoint x: 401, startPoint y: 265, endPoint x: 366, endPoint y: 276, distance: 36.8
click at [366, 276] on datatable-body-cell "Identifier binary-input 11140 Comm Loss: IGV First Stage Actuator Circuit 1" at bounding box center [349, 243] width 113 height 82
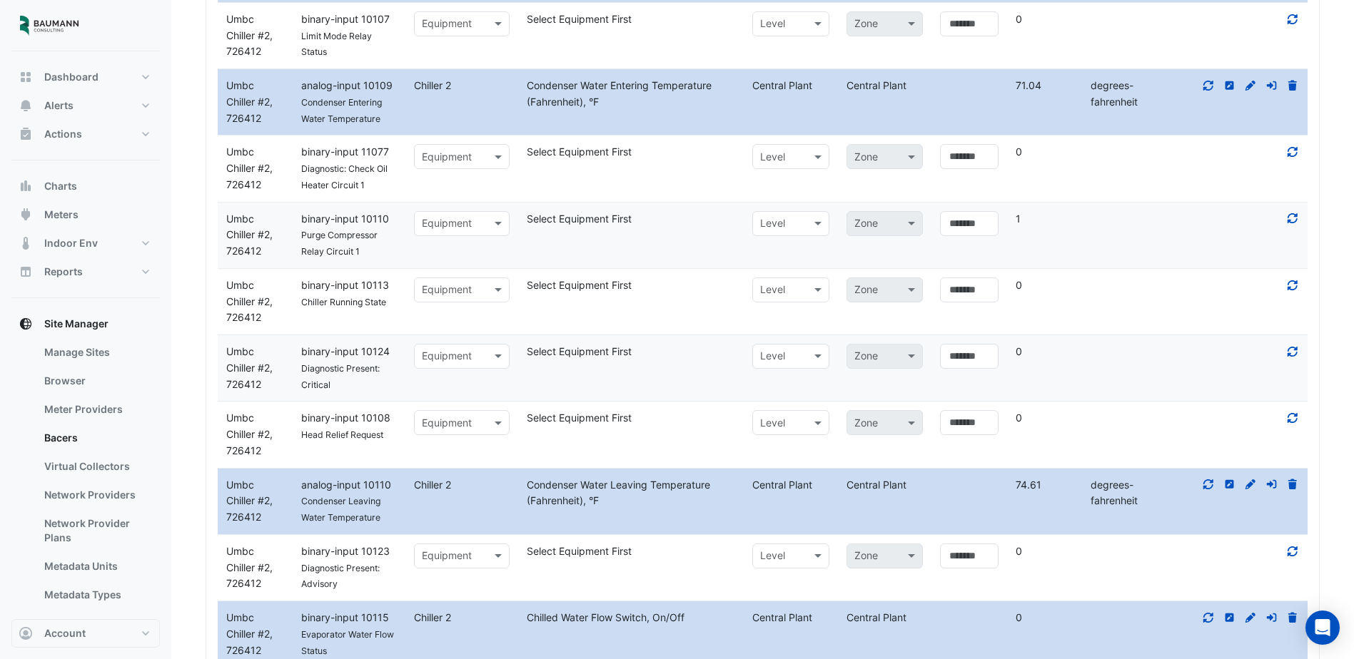
scroll to position [4542, 0]
